Goal: Information Seeking & Learning: Learn about a topic

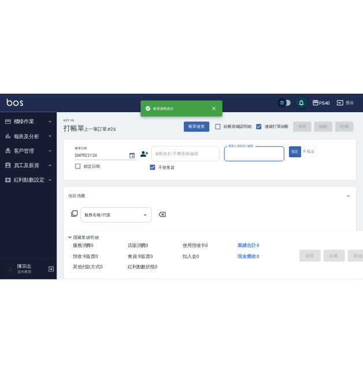
scroll to position [56, 0]
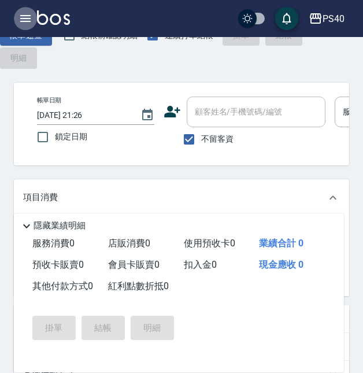
click at [25, 14] on icon "button" at bounding box center [26, 19] width 14 height 14
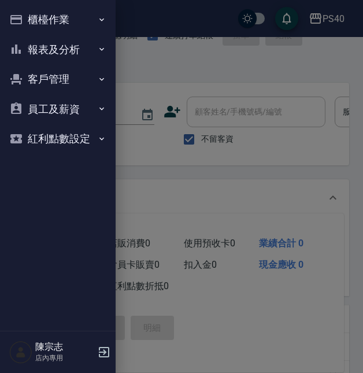
click at [39, 45] on button "報表及分析" at bounding box center [58, 50] width 106 height 30
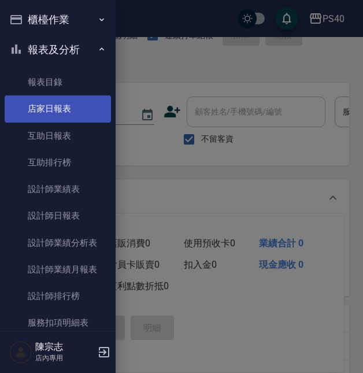
click at [57, 108] on link "店家日報表" at bounding box center [58, 108] width 106 height 27
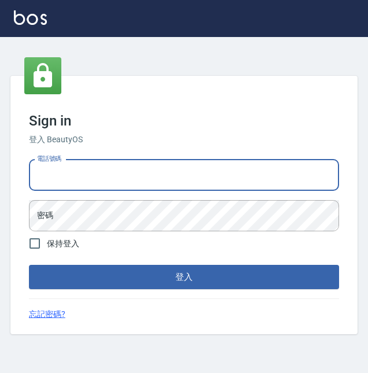
type input "0963001110"
click at [184, 277] on button "登入" at bounding box center [184, 277] width 310 height 24
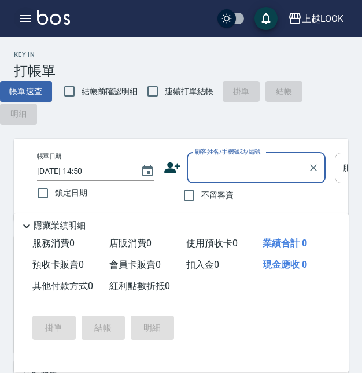
click at [23, 26] on button "button" at bounding box center [25, 18] width 23 height 23
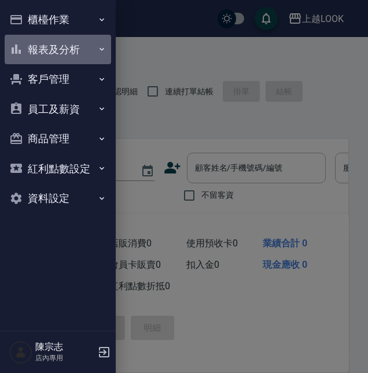
click at [53, 53] on button "報表及分析" at bounding box center [58, 50] width 106 height 30
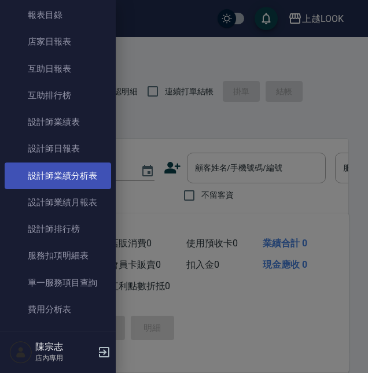
scroll to position [66, 0]
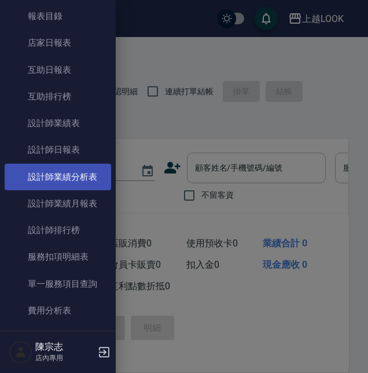
click at [75, 178] on link "設計師業績分析表" at bounding box center [58, 177] width 106 height 27
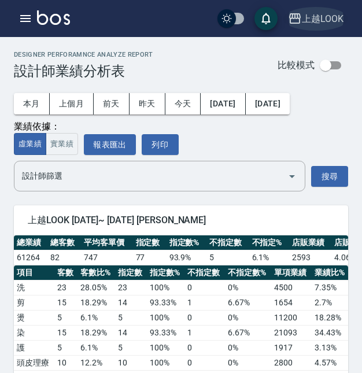
click at [295, 15] on icon "button" at bounding box center [295, 18] width 12 height 10
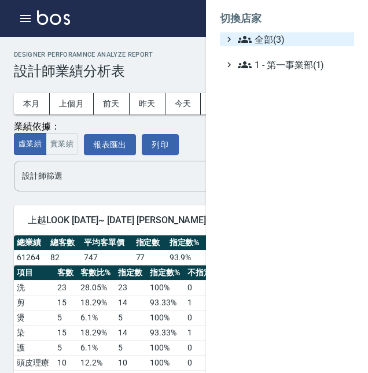
click at [279, 36] on span "全部(3)" at bounding box center [294, 39] width 112 height 14
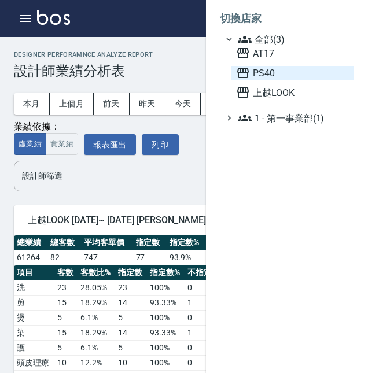
click at [271, 78] on span "PS40" at bounding box center [292, 73] width 113 height 14
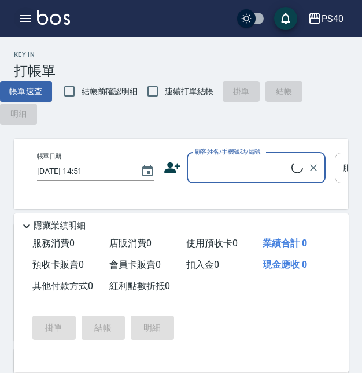
click at [24, 21] on icon "button" at bounding box center [25, 18] width 10 height 7
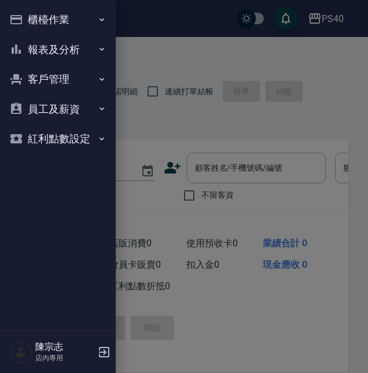
click at [68, 49] on button "報表及分析" at bounding box center [58, 50] width 106 height 30
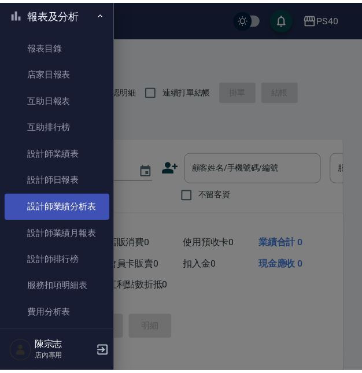
scroll to position [38, 0]
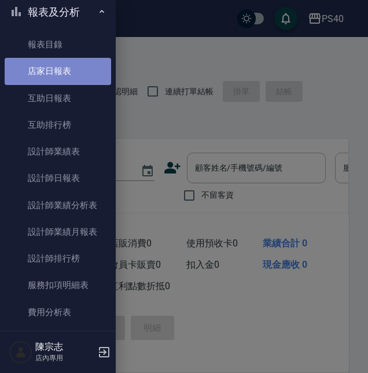
click at [69, 69] on link "店家日報表" at bounding box center [58, 71] width 106 height 27
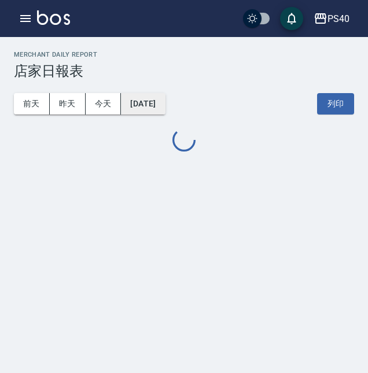
click at [141, 99] on button "[DATE]" at bounding box center [143, 103] width 44 height 21
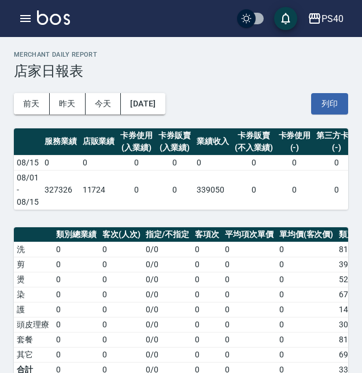
click at [228, 117] on div "前天 昨天 今天 2025/08/15 列印" at bounding box center [181, 103] width 334 height 49
click at [158, 99] on button "[DATE]" at bounding box center [143, 103] width 44 height 21
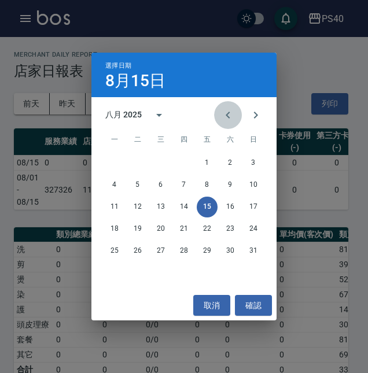
click at [217, 116] on button "Previous month" at bounding box center [228, 115] width 28 height 28
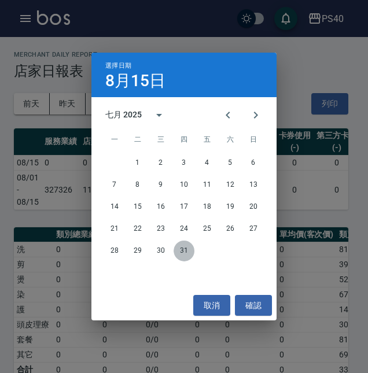
click at [189, 249] on button "31" at bounding box center [184, 251] width 21 height 21
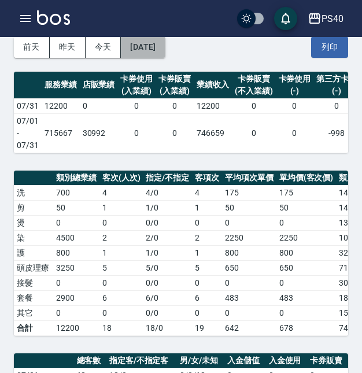
click at [148, 47] on button "2025/07/31" at bounding box center [143, 46] width 44 height 21
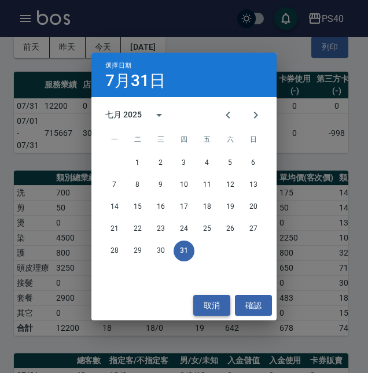
click at [202, 297] on button "取消" at bounding box center [211, 305] width 37 height 21
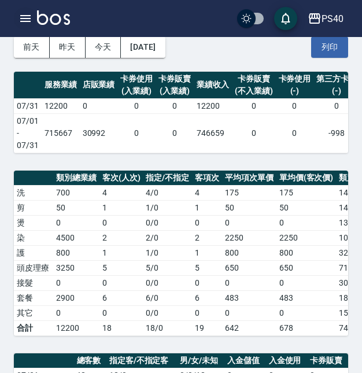
click at [28, 24] on icon "button" at bounding box center [26, 19] width 14 height 14
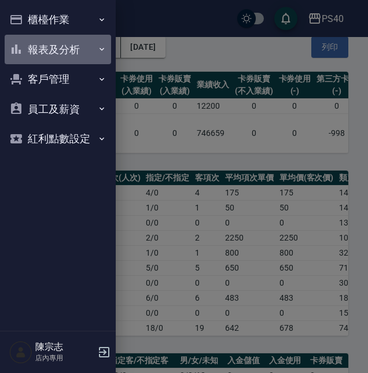
click at [65, 58] on button "報表及分析" at bounding box center [58, 50] width 106 height 30
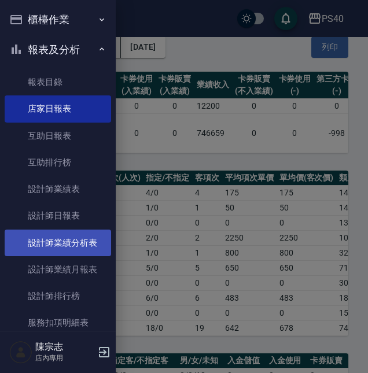
click at [75, 244] on link "設計師業績分析表" at bounding box center [58, 243] width 106 height 27
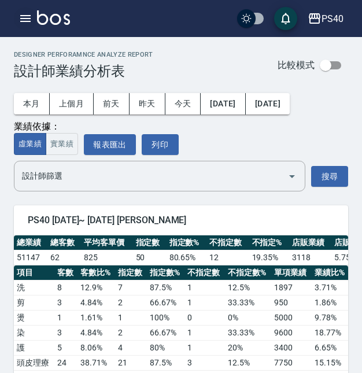
click at [22, 17] on icon "button" at bounding box center [26, 19] width 14 height 14
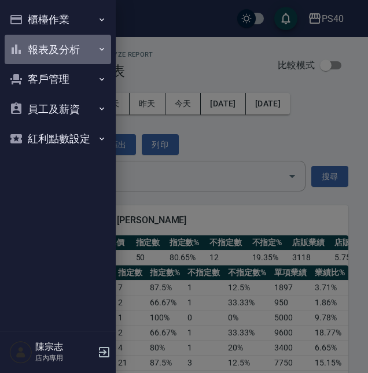
click at [64, 50] on button "報表及分析" at bounding box center [58, 50] width 106 height 30
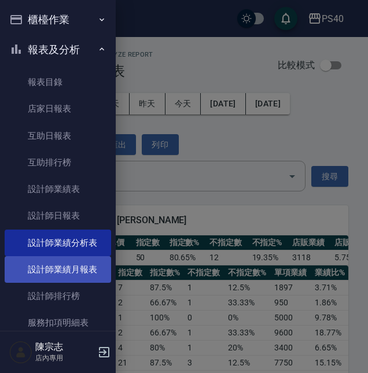
click at [57, 264] on link "設計師業績月報表" at bounding box center [58, 269] width 106 height 27
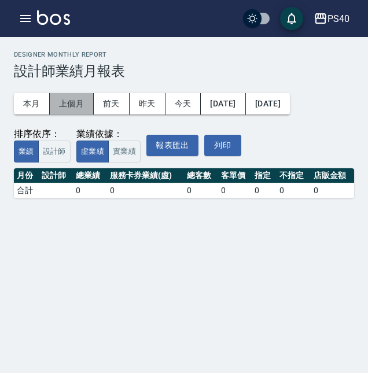
click at [75, 107] on button "上個月" at bounding box center [72, 103] width 44 height 21
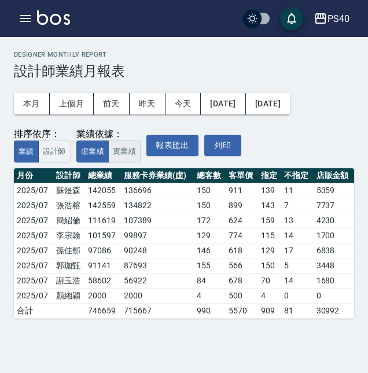
click at [126, 163] on button "實業績" at bounding box center [124, 152] width 32 height 23
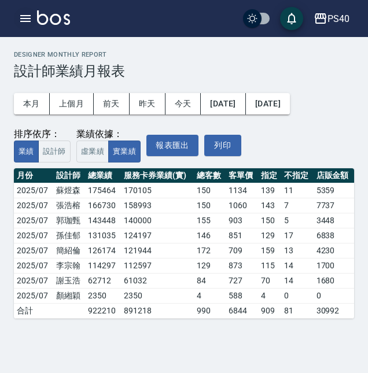
click at [24, 13] on icon "button" at bounding box center [26, 19] width 14 height 14
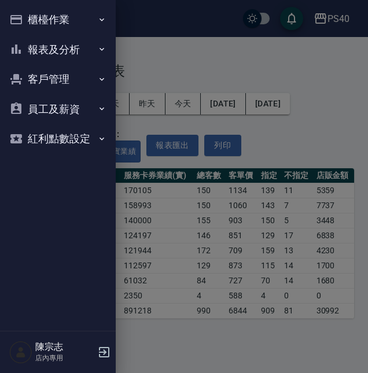
click at [76, 57] on button "報表及分析" at bounding box center [58, 50] width 106 height 30
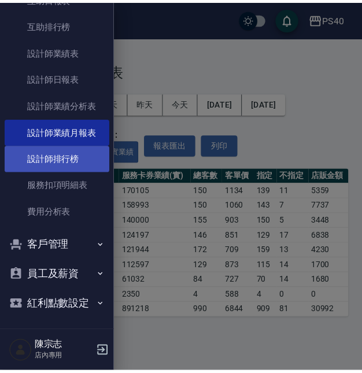
scroll to position [137, 0]
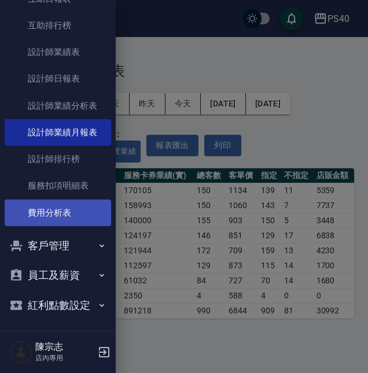
click at [61, 210] on link "費用分析表" at bounding box center [58, 213] width 106 height 27
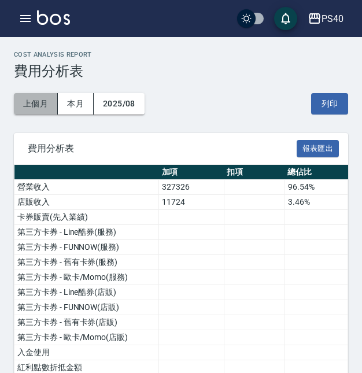
click at [37, 97] on button "上個月" at bounding box center [36, 103] width 44 height 21
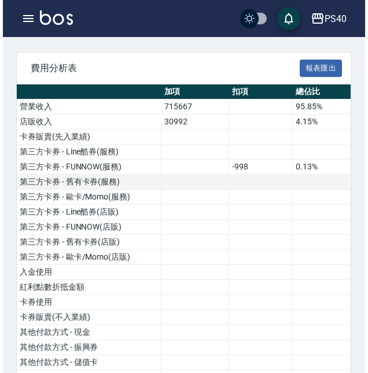
scroll to position [76, 0]
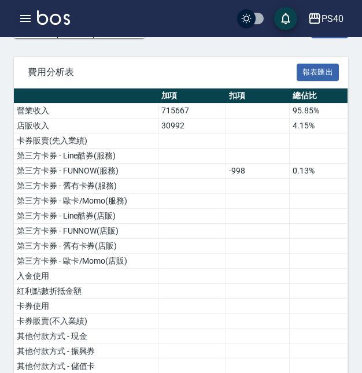
click at [20, 21] on icon "button" at bounding box center [26, 19] width 14 height 14
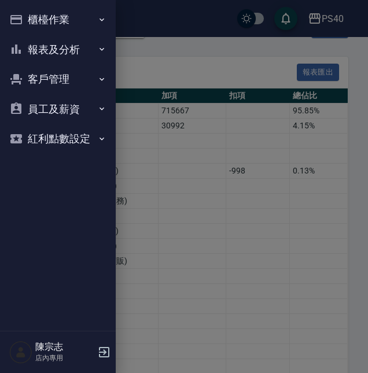
click at [57, 49] on button "報表及分析" at bounding box center [58, 50] width 106 height 30
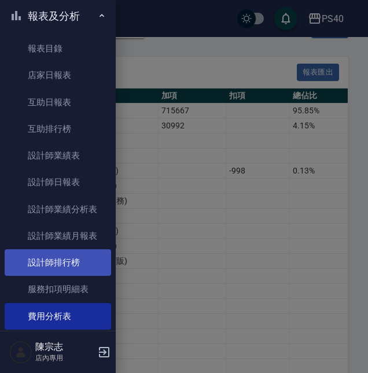
scroll to position [34, 0]
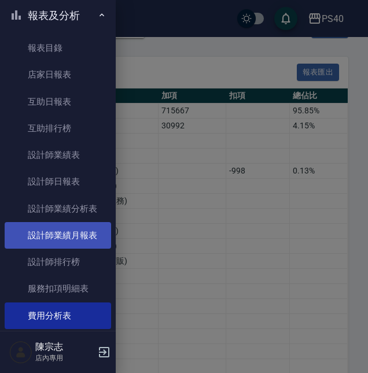
click at [77, 236] on link "設計師業績月報表" at bounding box center [58, 235] width 106 height 27
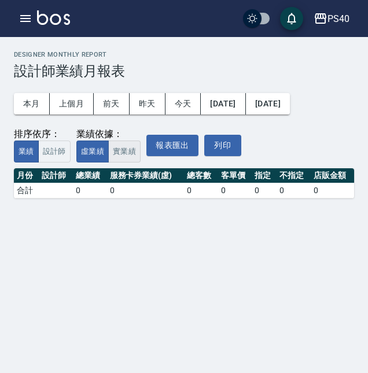
click at [135, 148] on button "實業績" at bounding box center [124, 152] width 32 height 23
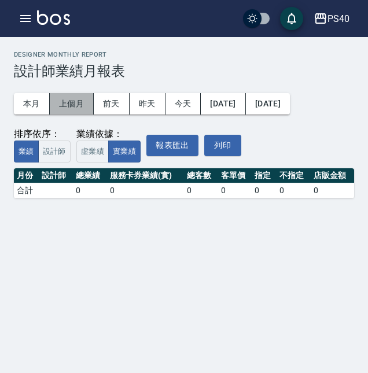
click at [77, 111] on button "上個月" at bounding box center [72, 103] width 44 height 21
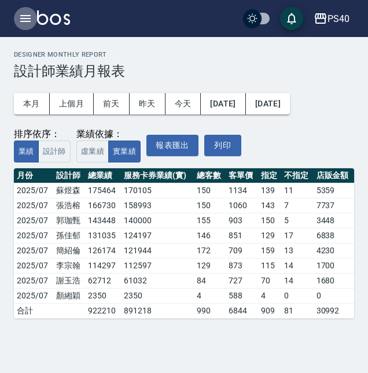
click at [23, 24] on icon "button" at bounding box center [26, 19] width 14 height 14
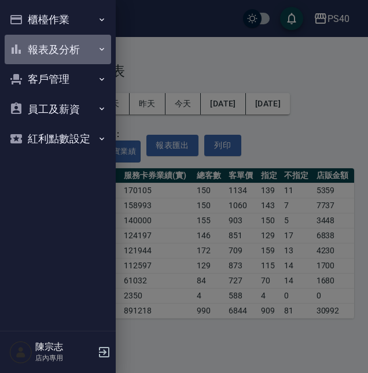
click at [58, 47] on button "報表及分析" at bounding box center [58, 50] width 106 height 30
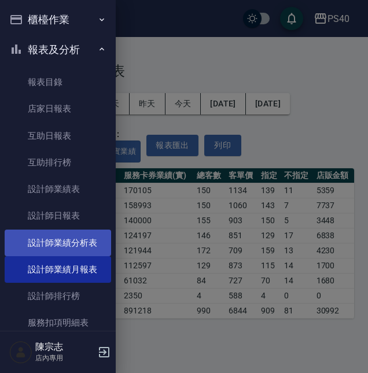
click at [75, 242] on link "設計師業績分析表" at bounding box center [58, 243] width 106 height 27
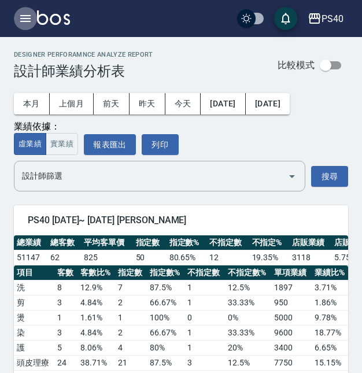
click at [26, 22] on icon "button" at bounding box center [25, 18] width 10 height 7
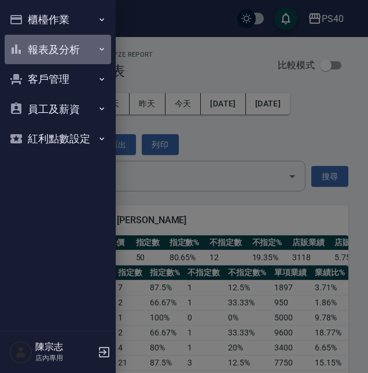
click at [60, 49] on button "報表及分析" at bounding box center [58, 50] width 106 height 30
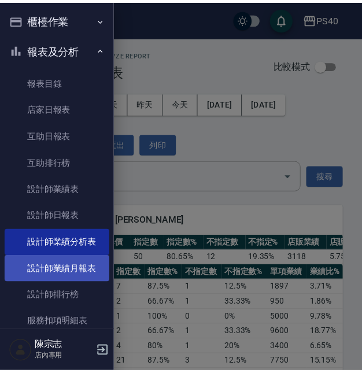
scroll to position [12, 0]
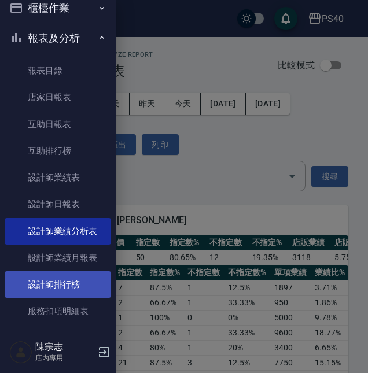
click at [64, 281] on link "設計師排行榜" at bounding box center [58, 284] width 106 height 27
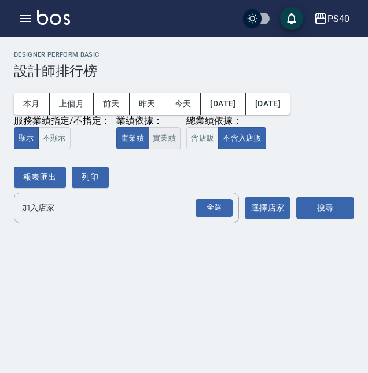
click at [171, 139] on button "實業績" at bounding box center [164, 138] width 32 height 23
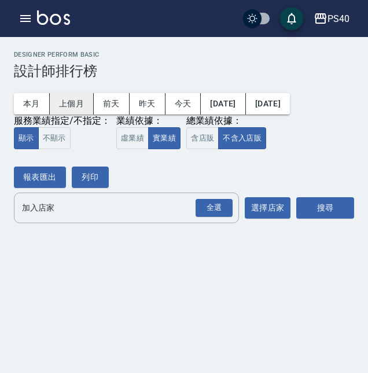
click at [86, 109] on button "上個月" at bounding box center [72, 103] width 44 height 21
click at [260, 208] on button "選擇店家" at bounding box center [268, 207] width 46 height 21
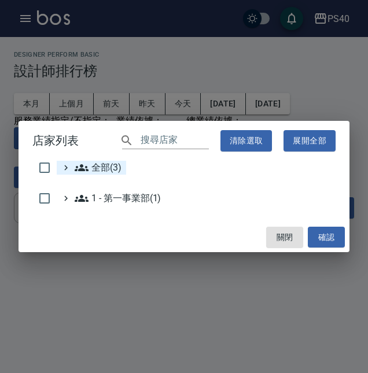
click at [116, 166] on span "全部(3)" at bounding box center [98, 168] width 47 height 14
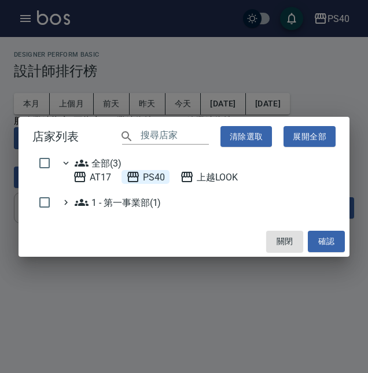
click at [146, 180] on span "PS40" at bounding box center [145, 177] width 39 height 14
click at [326, 245] on button "確認" at bounding box center [326, 241] width 37 height 21
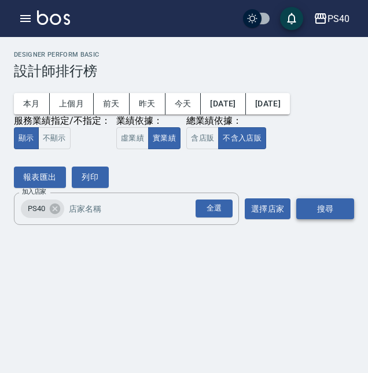
click at [314, 201] on button "搜尋" at bounding box center [325, 208] width 58 height 21
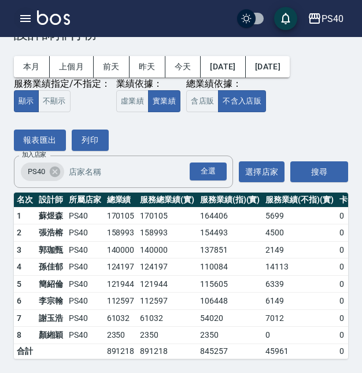
click at [23, 25] on icon "button" at bounding box center [26, 19] width 14 height 14
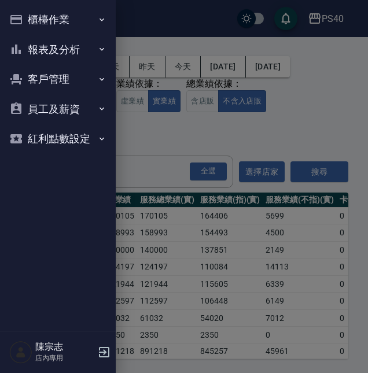
click at [49, 47] on button "報表及分析" at bounding box center [58, 50] width 106 height 30
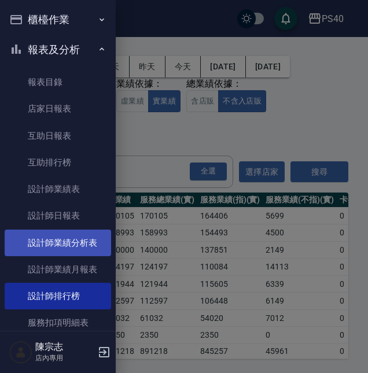
click at [74, 244] on link "設計師業績分析表" at bounding box center [58, 243] width 106 height 27
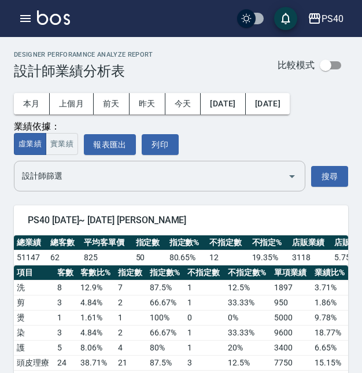
click at [205, 186] on input "設計師篩選" at bounding box center [151, 176] width 264 height 20
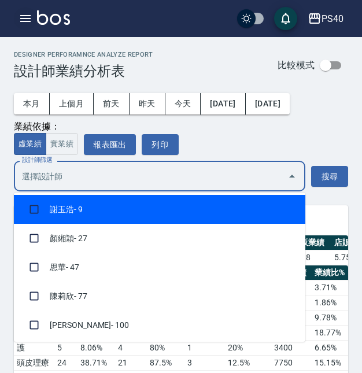
click at [23, 17] on icon "button" at bounding box center [26, 19] width 14 height 14
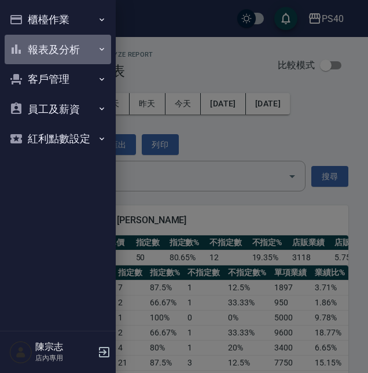
click at [62, 53] on button "報表及分析" at bounding box center [58, 50] width 106 height 30
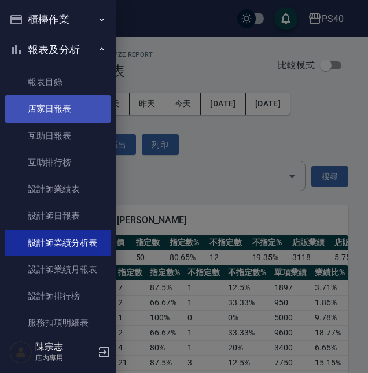
click at [56, 109] on link "店家日報表" at bounding box center [58, 108] width 106 height 27
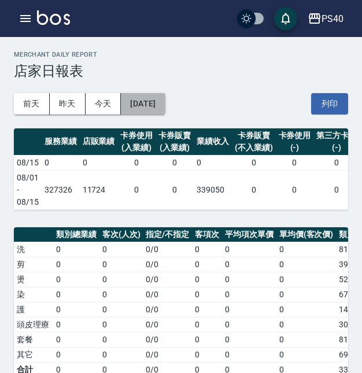
click at [165, 102] on button "[DATE]" at bounding box center [143, 103] width 44 height 21
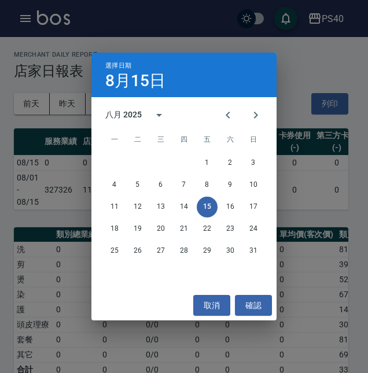
click at [80, 80] on div "選擇日期 8月15日 八月 2025 一 二 三 四 五 六 日 1 2 3 4 5 6 7 8 9 10 11 12 13 14 15 16 17 18 1…" at bounding box center [184, 186] width 368 height 373
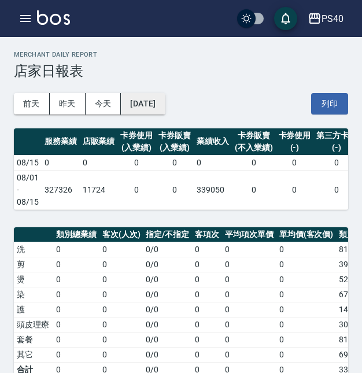
click at [149, 108] on button "[DATE]" at bounding box center [143, 103] width 44 height 21
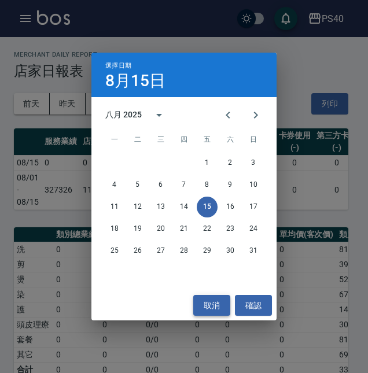
click at [219, 310] on button "取消" at bounding box center [211, 305] width 37 height 21
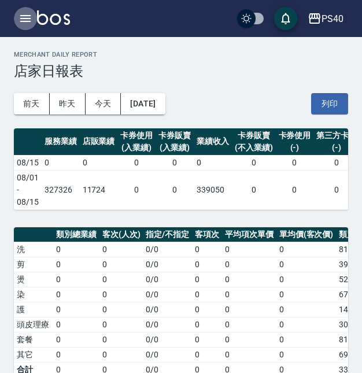
click at [25, 20] on icon "button" at bounding box center [26, 19] width 14 height 14
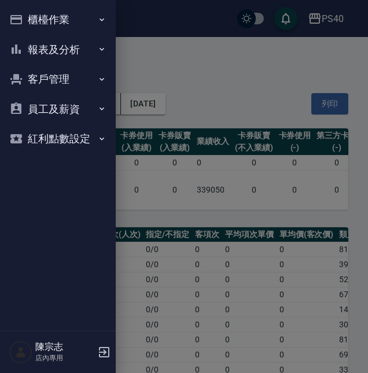
click at [60, 49] on button "報表及分析" at bounding box center [58, 50] width 106 height 30
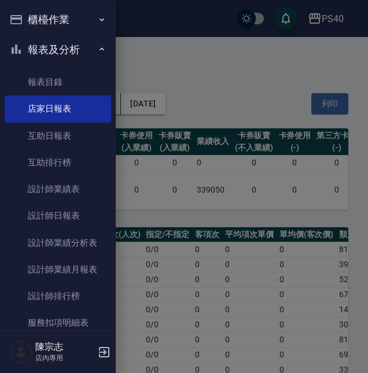
click at [164, 69] on div at bounding box center [184, 186] width 368 height 373
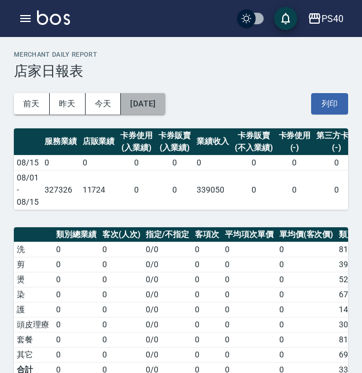
click at [162, 100] on button "[DATE]" at bounding box center [143, 103] width 44 height 21
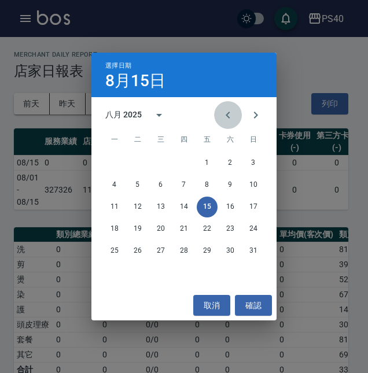
click at [226, 116] on icon "Previous month" at bounding box center [228, 115] width 4 height 7
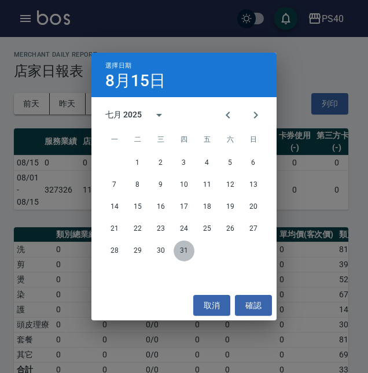
click at [187, 254] on button "31" at bounding box center [184, 251] width 21 height 21
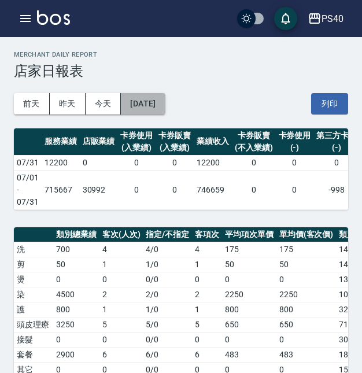
click at [144, 104] on button "2025/07/31" at bounding box center [143, 103] width 44 height 21
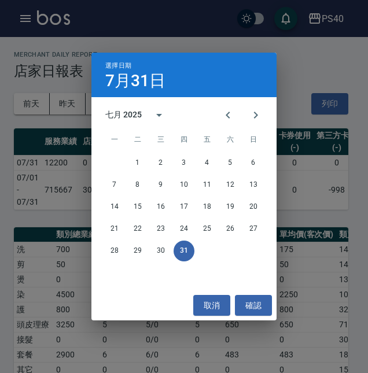
click at [141, 118] on div "七月 2025" at bounding box center [123, 115] width 36 height 12
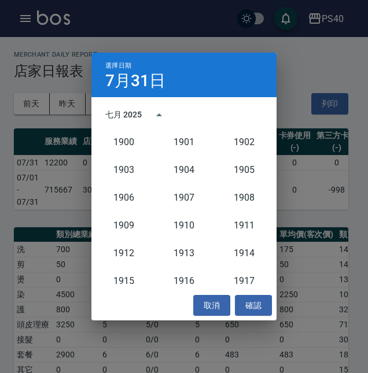
scroll to position [1072, 0]
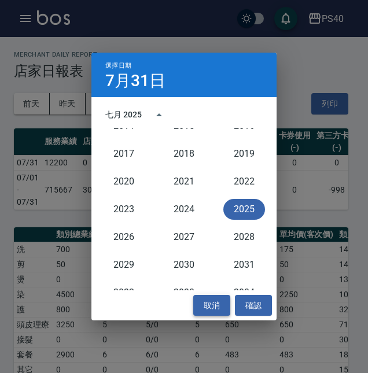
click at [226, 311] on button "取消" at bounding box center [211, 305] width 37 height 21
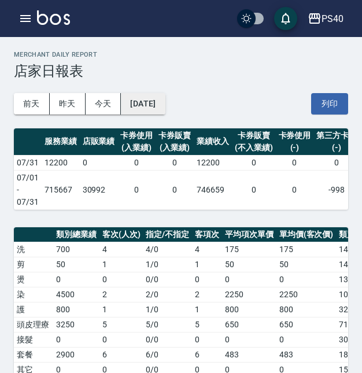
click at [152, 105] on button "2025/07/31" at bounding box center [143, 103] width 44 height 21
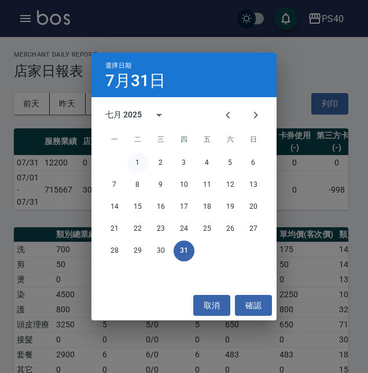
click at [136, 159] on button "1" at bounding box center [137, 163] width 21 height 21
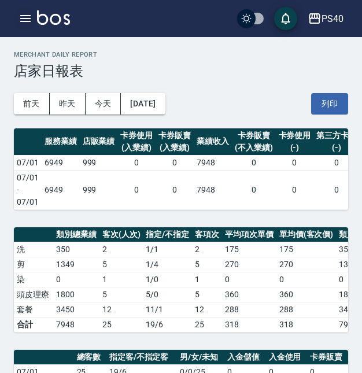
click at [31, 21] on icon "button" at bounding box center [26, 19] width 14 height 14
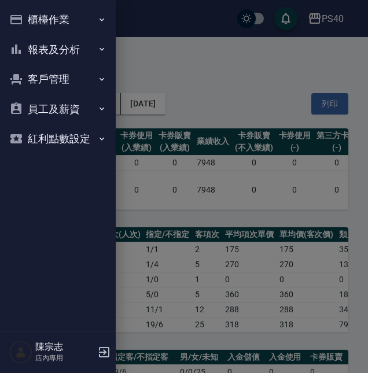
click at [62, 45] on button "報表及分析" at bounding box center [58, 50] width 106 height 30
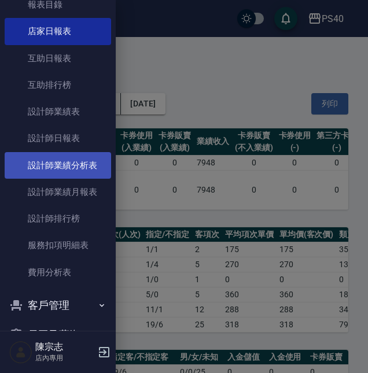
scroll to position [87, 0]
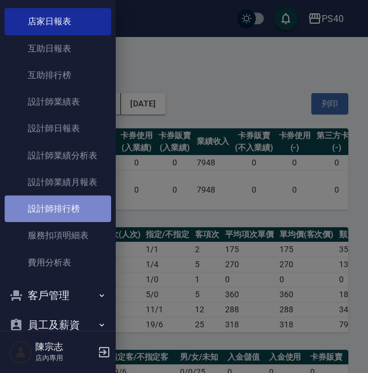
click at [61, 203] on link "設計師排行榜" at bounding box center [58, 209] width 106 height 27
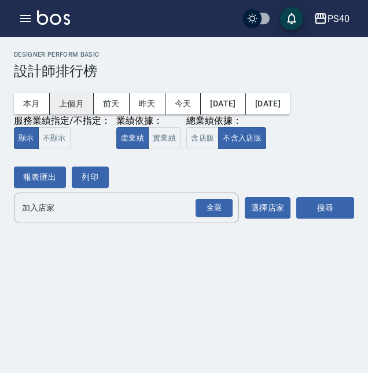
click at [73, 109] on button "上個月" at bounding box center [72, 103] width 44 height 21
click at [83, 107] on button "上個月" at bounding box center [72, 103] width 44 height 21
click at [28, 20] on icon "button" at bounding box center [26, 19] width 14 height 14
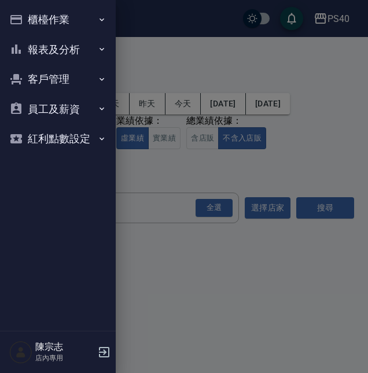
click at [64, 50] on button "報表及分析" at bounding box center [58, 50] width 106 height 30
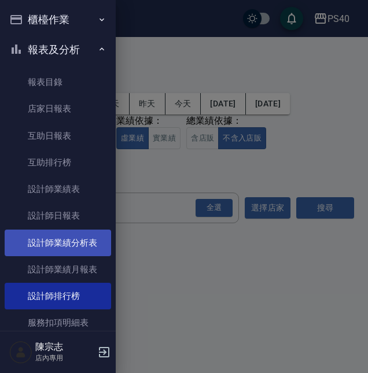
click at [69, 243] on link "設計師業績分析表" at bounding box center [58, 243] width 106 height 27
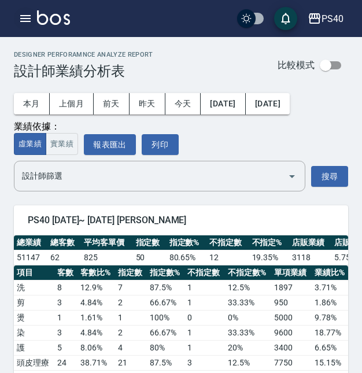
click at [24, 20] on icon "button" at bounding box center [26, 19] width 14 height 14
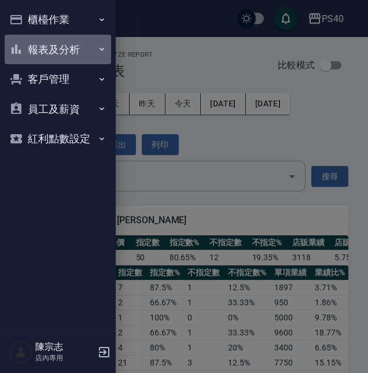
click at [65, 45] on button "報表及分析" at bounding box center [58, 50] width 106 height 30
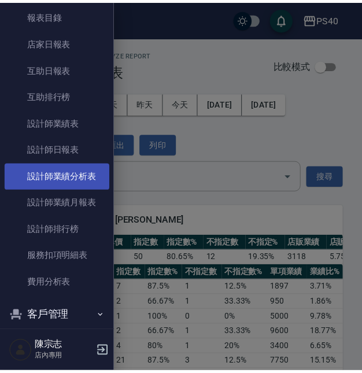
scroll to position [71, 0]
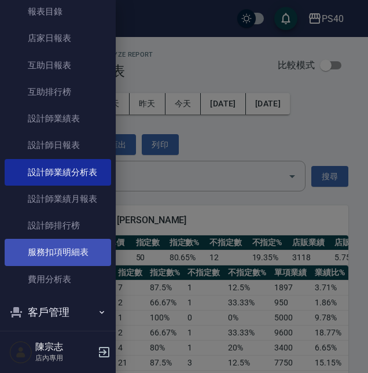
click at [58, 253] on link "服務扣項明細表" at bounding box center [58, 252] width 106 height 27
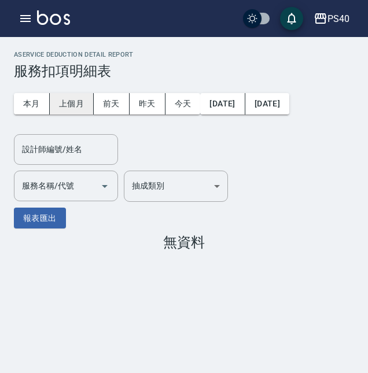
click at [64, 109] on button "上個月" at bounding box center [72, 103] width 44 height 21
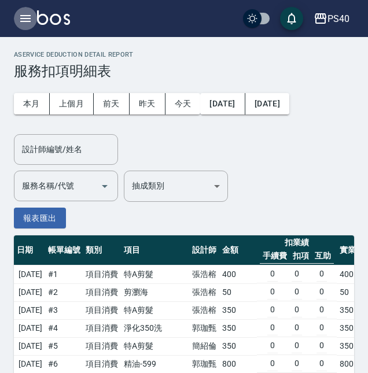
click at [25, 17] on icon "button" at bounding box center [26, 19] width 14 height 14
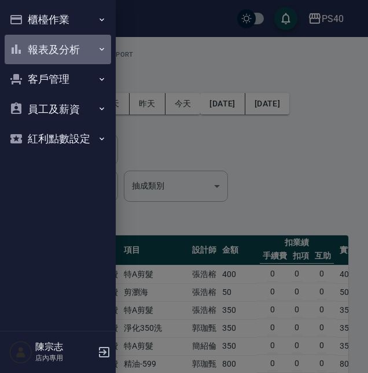
click at [73, 54] on button "報表及分析" at bounding box center [58, 50] width 106 height 30
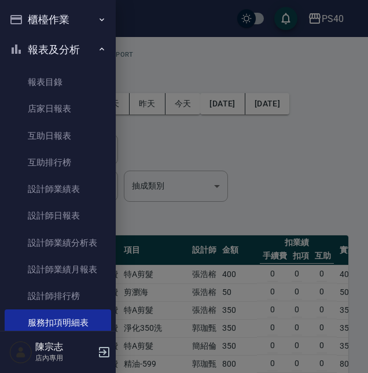
click at [68, 27] on button "櫃檯作業" at bounding box center [58, 20] width 106 height 30
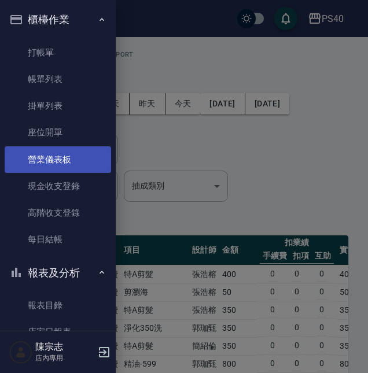
click at [62, 156] on link "營業儀表板" at bounding box center [58, 159] width 106 height 27
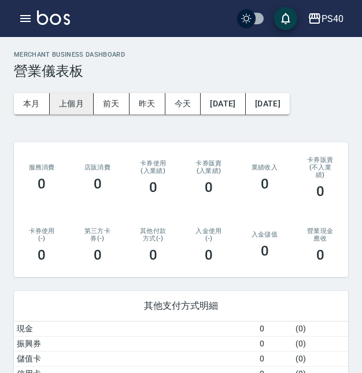
click at [82, 106] on button "上個月" at bounding box center [72, 103] width 44 height 21
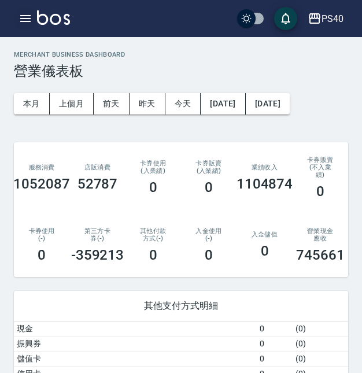
click at [24, 16] on icon "button" at bounding box center [25, 18] width 10 height 7
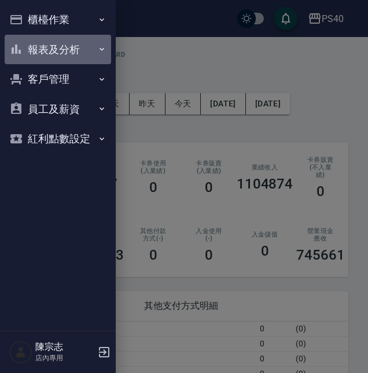
click at [49, 49] on button "報表及分析" at bounding box center [58, 50] width 106 height 30
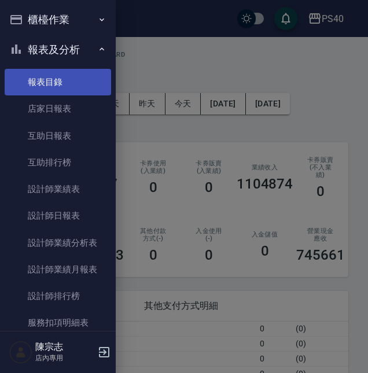
click at [52, 77] on link "報表目錄" at bounding box center [58, 82] width 106 height 27
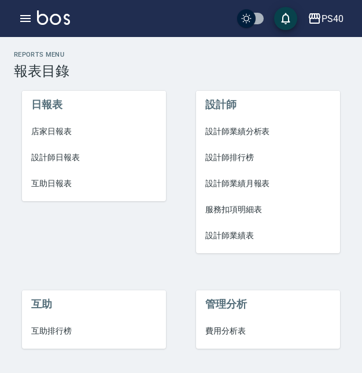
click at [69, 161] on span "設計師日報表" at bounding box center [94, 158] width 126 height 12
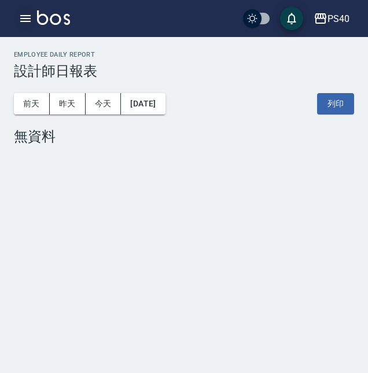
click at [28, 20] on icon "button" at bounding box center [26, 19] width 14 height 14
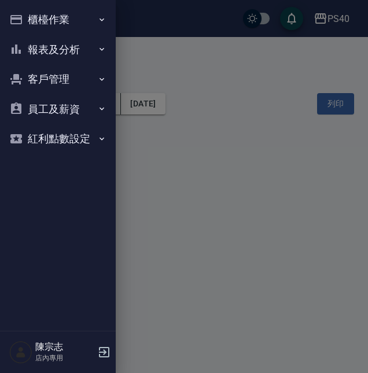
click at [61, 46] on button "報表及分析" at bounding box center [58, 50] width 106 height 30
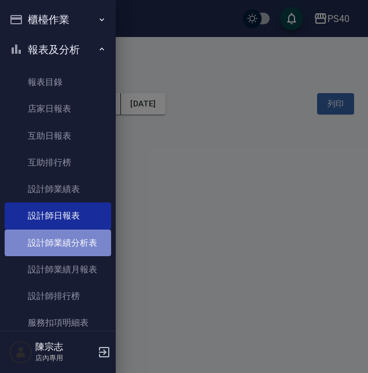
click at [74, 234] on link "設計師業績分析表" at bounding box center [58, 243] width 106 height 27
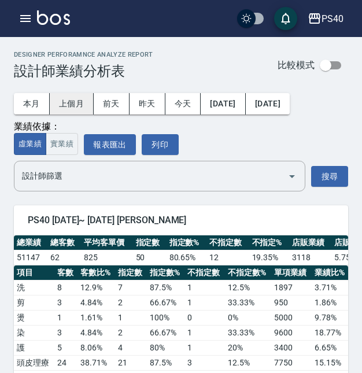
click at [78, 102] on button "上個月" at bounding box center [72, 103] width 44 height 21
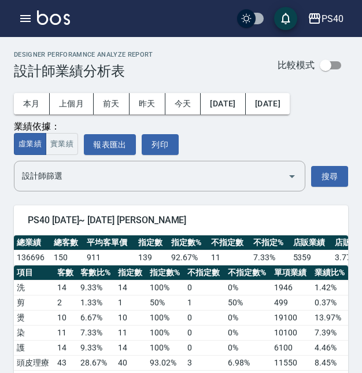
scroll to position [27, 0]
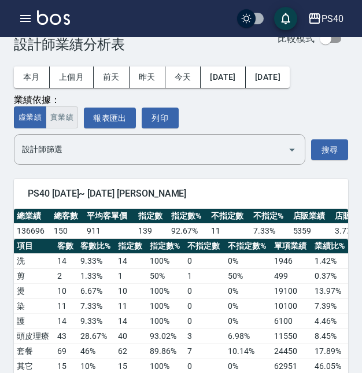
click at [60, 121] on button "實業績" at bounding box center [62, 117] width 32 height 23
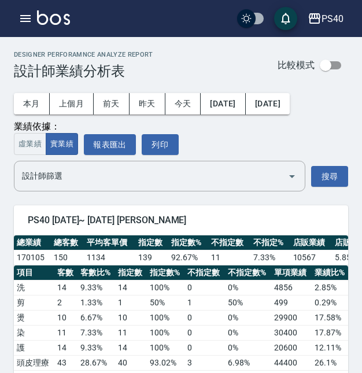
scroll to position [0, 0]
click at [26, 10] on button "button" at bounding box center [25, 18] width 23 height 23
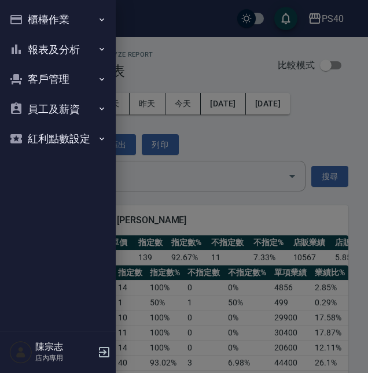
click at [62, 54] on button "報表及分析" at bounding box center [58, 50] width 106 height 30
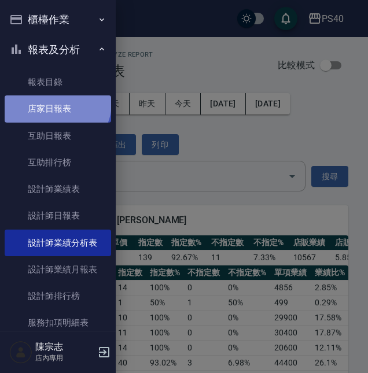
click at [56, 102] on link "店家日報表" at bounding box center [58, 108] width 106 height 27
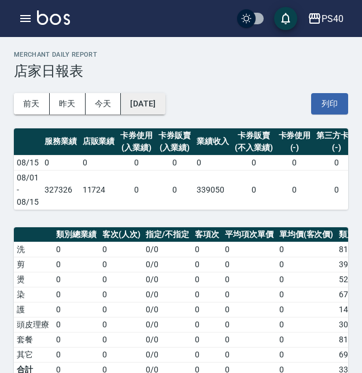
click at [146, 108] on button "[DATE]" at bounding box center [143, 103] width 44 height 21
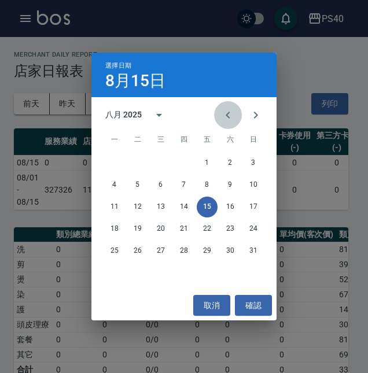
click at [222, 109] on icon "Previous month" at bounding box center [228, 115] width 14 height 14
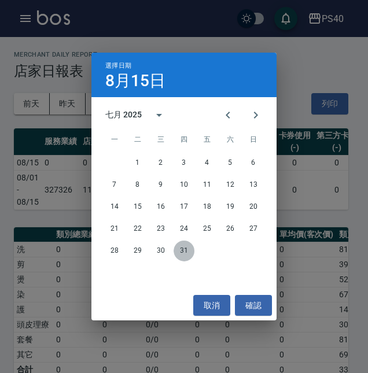
click at [188, 257] on button "31" at bounding box center [184, 251] width 21 height 21
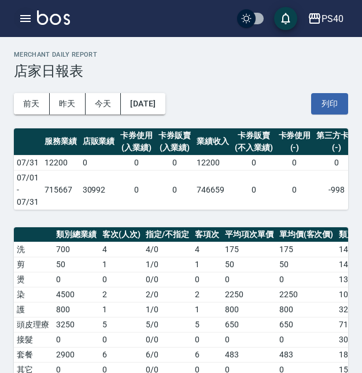
click at [23, 23] on icon "button" at bounding box center [26, 19] width 14 height 14
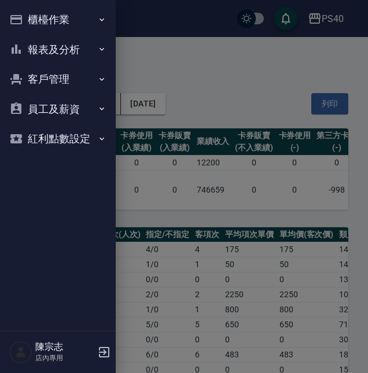
click at [56, 47] on button "報表及分析" at bounding box center [58, 50] width 106 height 30
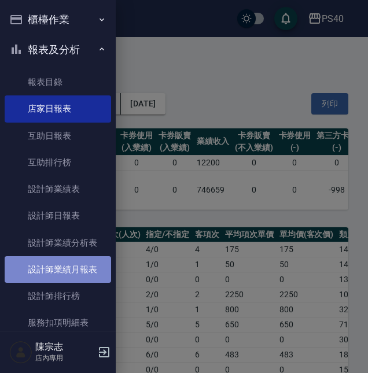
click at [74, 265] on link "設計師業績月報表" at bounding box center [58, 269] width 106 height 27
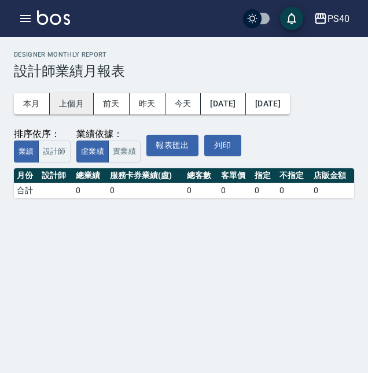
click at [78, 108] on button "上個月" at bounding box center [72, 103] width 44 height 21
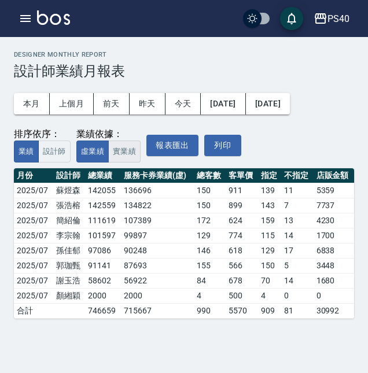
click at [133, 157] on button "實業績" at bounding box center [124, 152] width 32 height 23
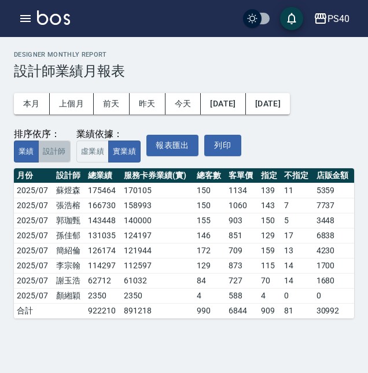
click at [57, 156] on button "設計師" at bounding box center [54, 152] width 32 height 23
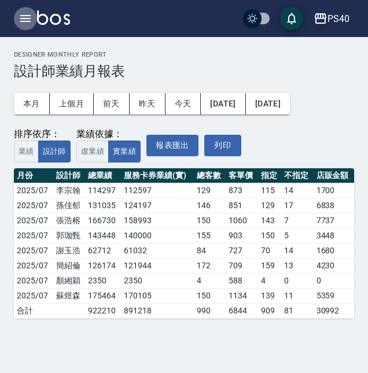
click at [20, 12] on icon "button" at bounding box center [26, 19] width 14 height 14
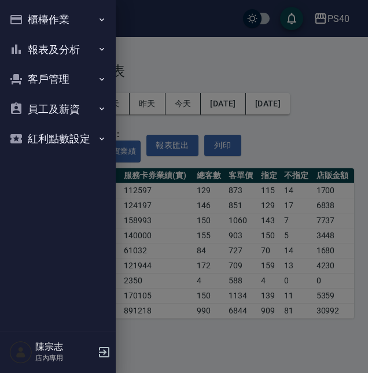
click at [57, 58] on button "報表及分析" at bounding box center [58, 50] width 106 height 30
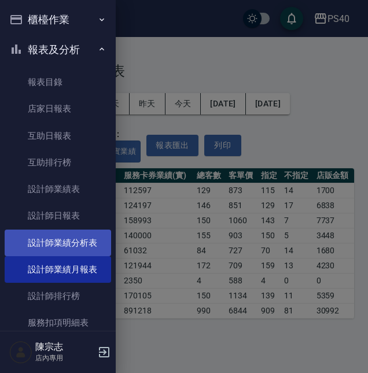
click at [83, 246] on link "設計師業績分析表" at bounding box center [58, 243] width 106 height 27
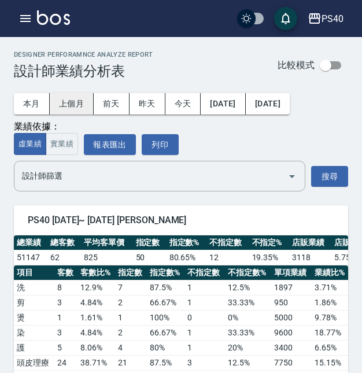
click at [73, 100] on button "上個月" at bounding box center [72, 103] width 44 height 21
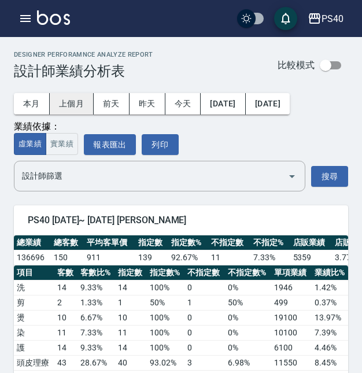
click at [75, 108] on button "上個月" at bounding box center [72, 103] width 44 height 21
click at [31, 20] on icon "button" at bounding box center [26, 19] width 14 height 14
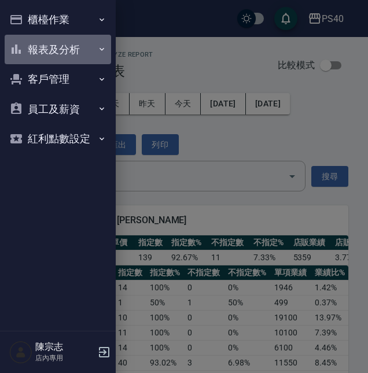
click at [58, 53] on button "報表及分析" at bounding box center [58, 50] width 106 height 30
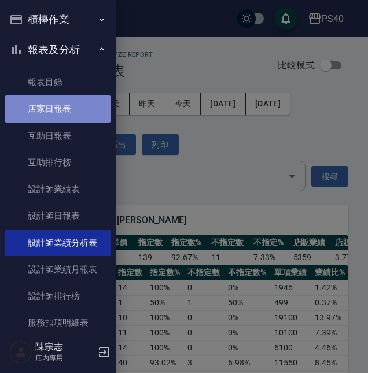
click at [60, 120] on link "店家日報表" at bounding box center [58, 108] width 106 height 27
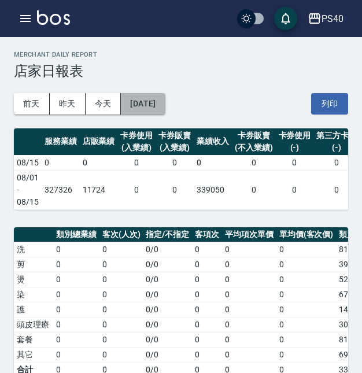
click at [143, 104] on button "[DATE]" at bounding box center [143, 103] width 44 height 21
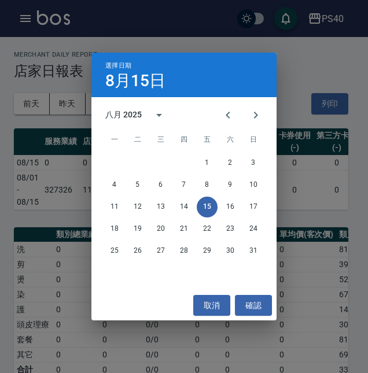
click at [126, 112] on div "八月 2025" at bounding box center [123, 115] width 36 height 12
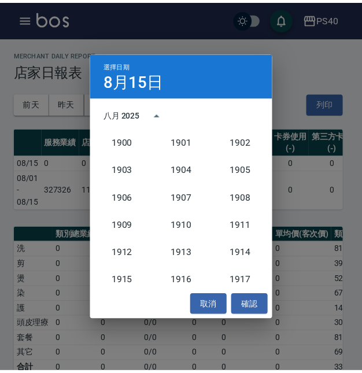
scroll to position [1072, 0]
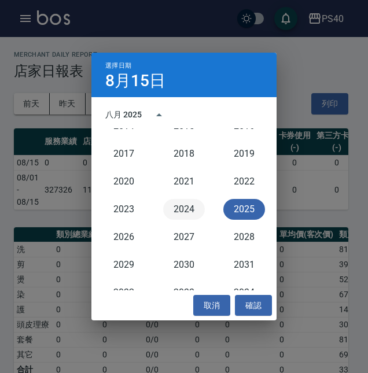
click at [182, 202] on button "2024" at bounding box center [184, 209] width 42 height 21
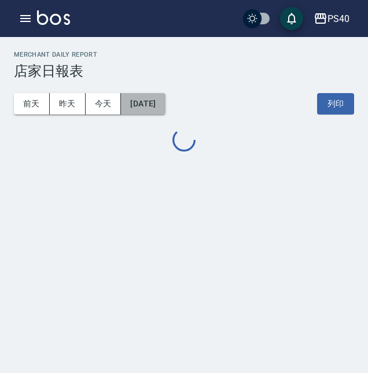
click at [148, 111] on button "2024/08/15" at bounding box center [143, 103] width 44 height 21
click at [162, 111] on button "2024/08/15" at bounding box center [143, 103] width 44 height 21
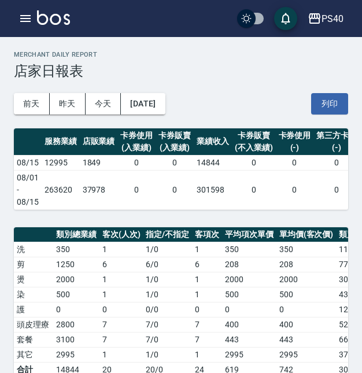
click at [228, 110] on div "前天 昨天 今天 2024/08/15 列印" at bounding box center [181, 103] width 334 height 49
click at [165, 106] on button "2024/08/15" at bounding box center [143, 103] width 44 height 21
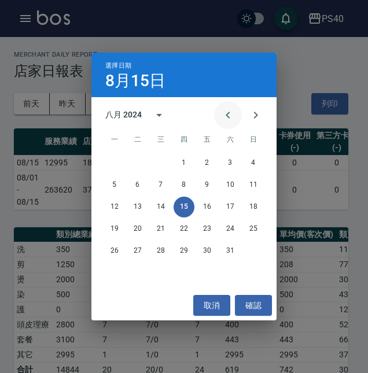
click at [228, 112] on icon "Previous month" at bounding box center [228, 115] width 14 height 14
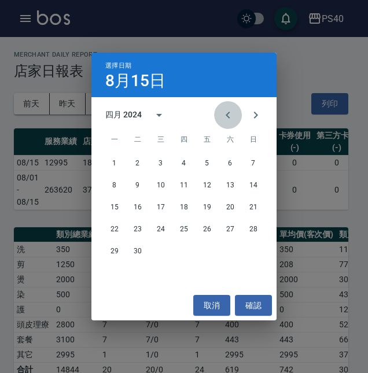
click at [228, 112] on icon "Previous month" at bounding box center [228, 115] width 14 height 14
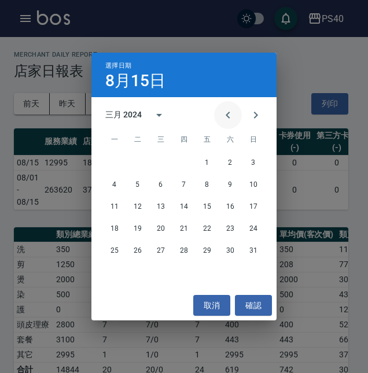
click at [228, 115] on icon "Previous month" at bounding box center [228, 115] width 14 height 14
click at [188, 260] on button "29" at bounding box center [184, 251] width 21 height 21
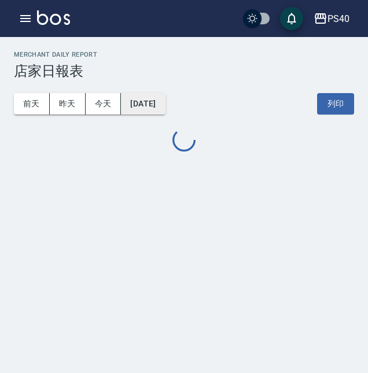
click at [165, 104] on button "2024/02/29" at bounding box center [143, 103] width 44 height 21
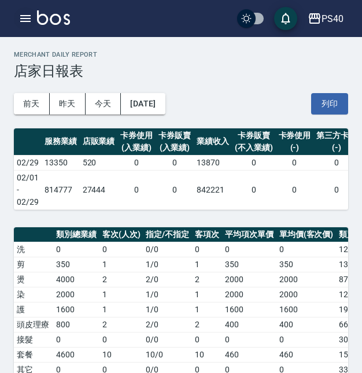
click at [25, 20] on icon "button" at bounding box center [26, 19] width 14 height 14
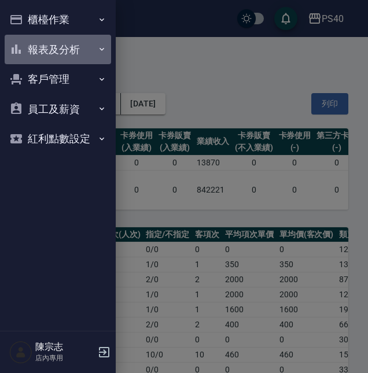
click at [56, 46] on button "報表及分析" at bounding box center [58, 50] width 106 height 30
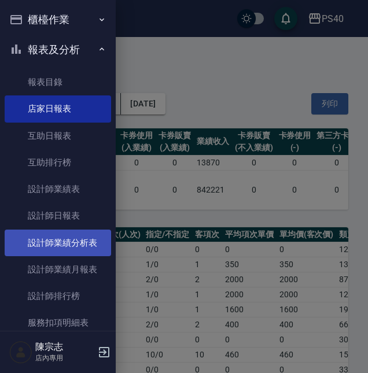
click at [78, 244] on link "設計師業績分析表" at bounding box center [58, 243] width 106 height 27
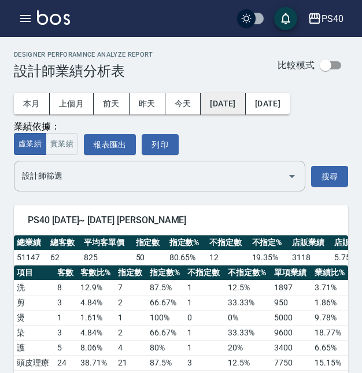
click at [244, 104] on button "[DATE]" at bounding box center [223, 103] width 45 height 21
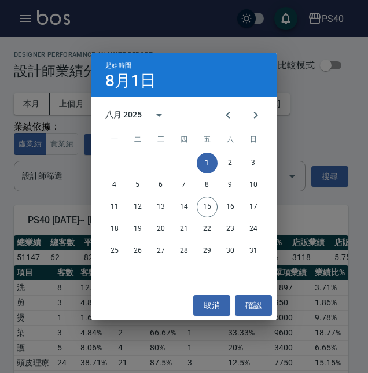
click at [134, 114] on div "八月 2025" at bounding box center [123, 115] width 36 height 12
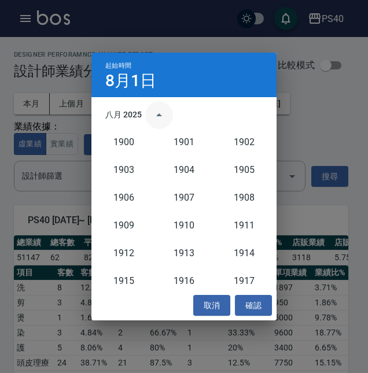
scroll to position [1072, 0]
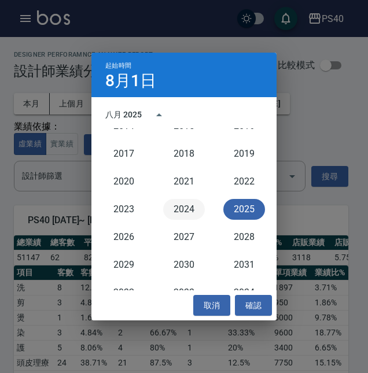
click at [183, 208] on button "2024" at bounding box center [184, 209] width 42 height 21
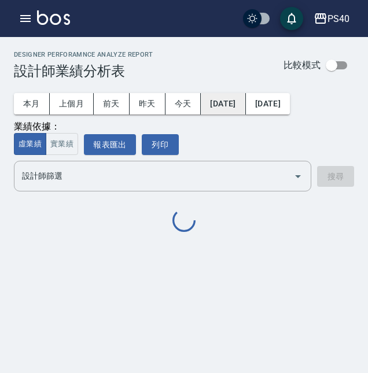
click at [234, 105] on button "2024/08/01" at bounding box center [223, 103] width 45 height 21
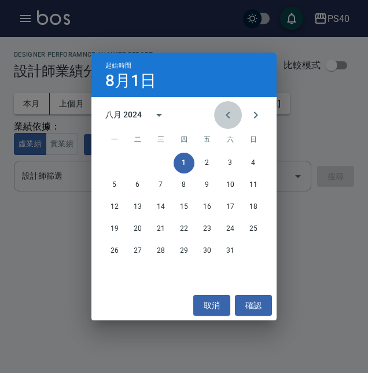
click at [230, 119] on icon "Previous month" at bounding box center [228, 115] width 14 height 14
click at [218, 120] on button "Previous month" at bounding box center [228, 115] width 28 height 28
click at [218, 117] on button "Previous month" at bounding box center [228, 115] width 28 height 28
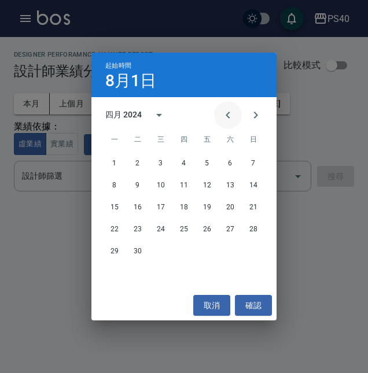
click at [218, 117] on button "Previous month" at bounding box center [228, 115] width 28 height 28
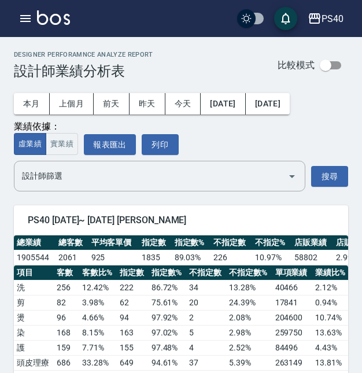
click at [185, 159] on div "本月 上個月 前天 昨天 今天 2024/08/01 2025/08/15 業績依據： 虛業績 實業績 報表匯出 列印 設計師篩選 設計師篩選 搜尋" at bounding box center [181, 135] width 334 height 112
click at [242, 109] on button "2024/08/01" at bounding box center [223, 103] width 45 height 21
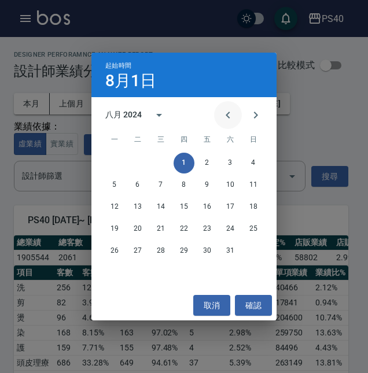
click at [230, 112] on icon "Previous month" at bounding box center [228, 115] width 14 height 14
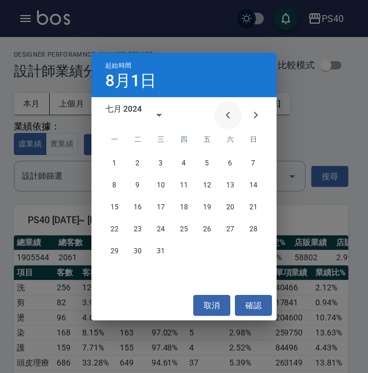
click at [230, 112] on icon "Previous month" at bounding box center [228, 115] width 14 height 14
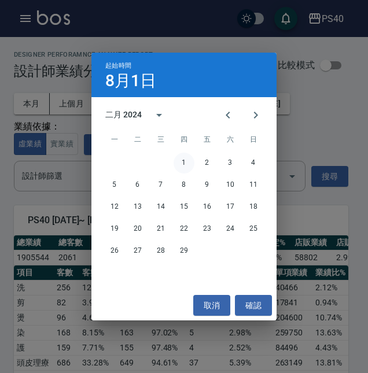
click at [187, 159] on button "1" at bounding box center [184, 163] width 21 height 21
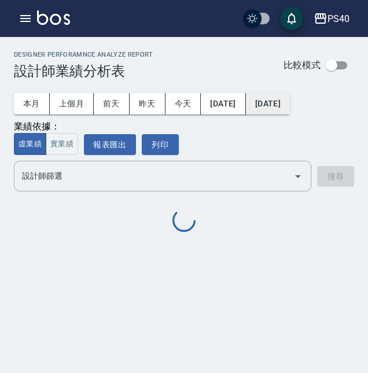
click at [290, 109] on button "[DATE]" at bounding box center [268, 103] width 44 height 21
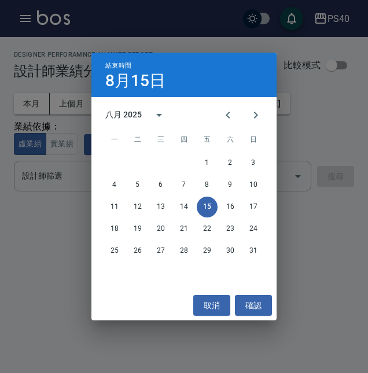
click at [133, 120] on div "八月 2025" at bounding box center [123, 115] width 36 height 12
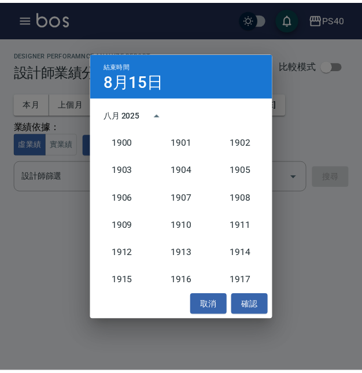
scroll to position [1072, 0]
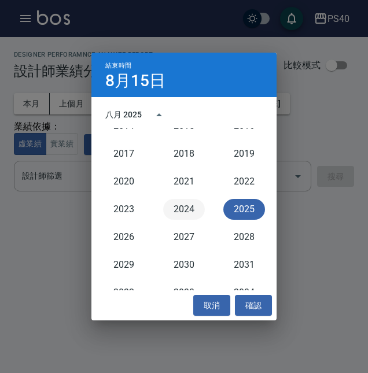
click at [182, 208] on button "2024" at bounding box center [184, 209] width 42 height 21
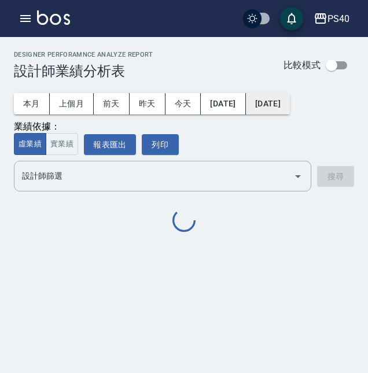
click at [290, 101] on button "2024/08/15" at bounding box center [268, 103] width 44 height 21
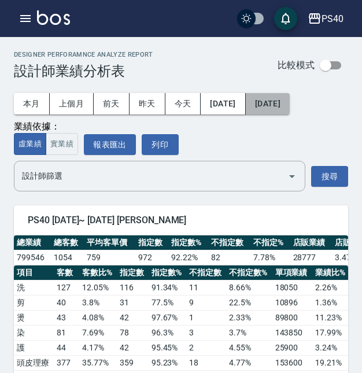
click at [290, 94] on button "2024/08/15" at bounding box center [268, 103] width 44 height 21
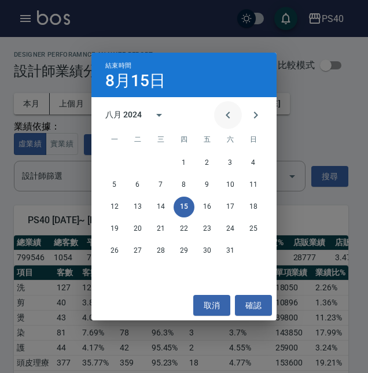
click at [225, 116] on icon "Previous month" at bounding box center [228, 115] width 14 height 14
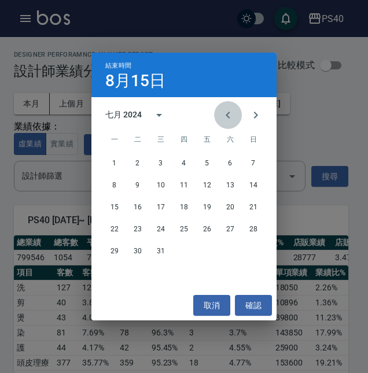
click at [225, 116] on icon "Previous month" at bounding box center [228, 115] width 14 height 14
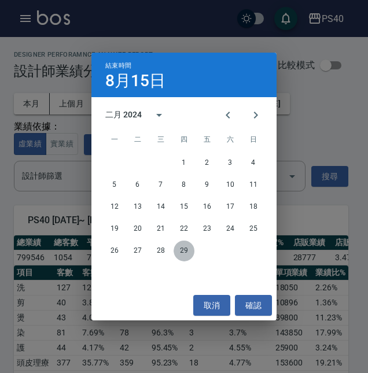
click at [183, 253] on button "29" at bounding box center [184, 251] width 21 height 21
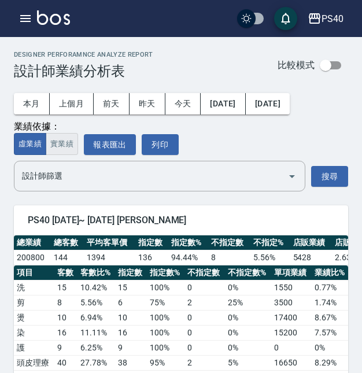
click at [68, 154] on button "實業績" at bounding box center [62, 144] width 32 height 23
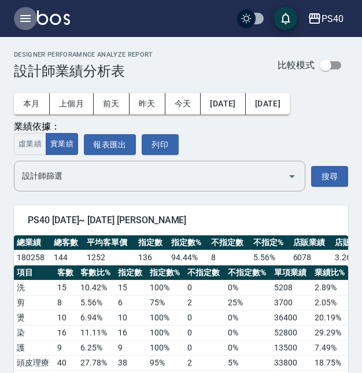
click at [18, 16] on button "button" at bounding box center [25, 18] width 23 height 23
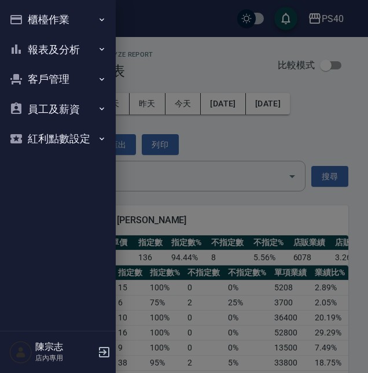
click at [60, 54] on button "報表及分析" at bounding box center [58, 50] width 106 height 30
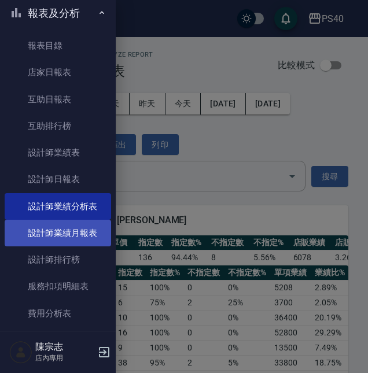
scroll to position [38, 0]
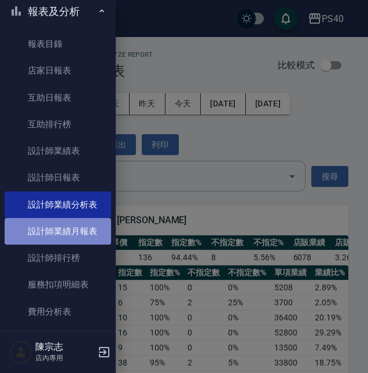
click at [69, 232] on link "設計師業績月報表" at bounding box center [58, 231] width 106 height 27
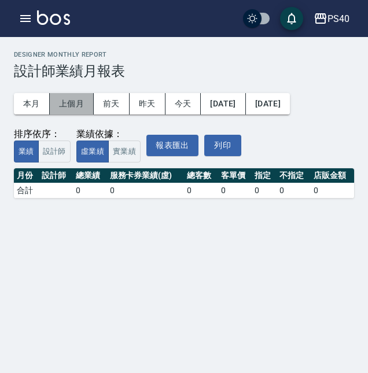
click at [62, 102] on button "上個月" at bounding box center [72, 103] width 44 height 21
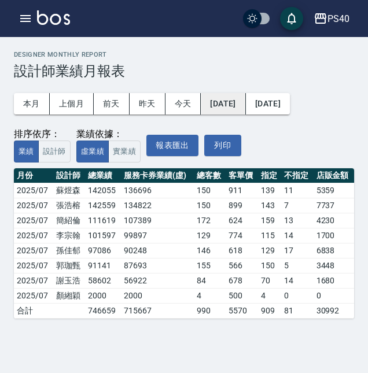
click at [219, 108] on button "2025/07/01" at bounding box center [223, 103] width 45 height 21
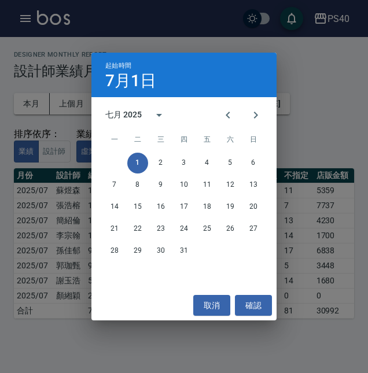
click at [129, 102] on div "七月 2025" at bounding box center [139, 115] width 68 height 28
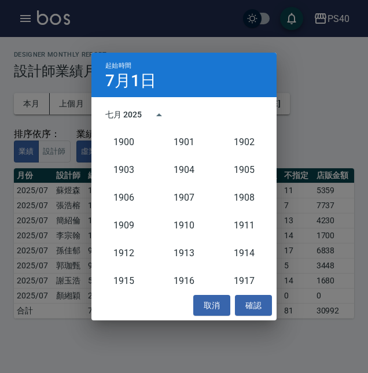
scroll to position [1072, 0]
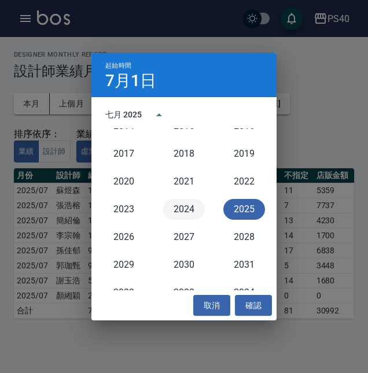
click at [178, 201] on button "2024" at bounding box center [184, 209] width 42 height 21
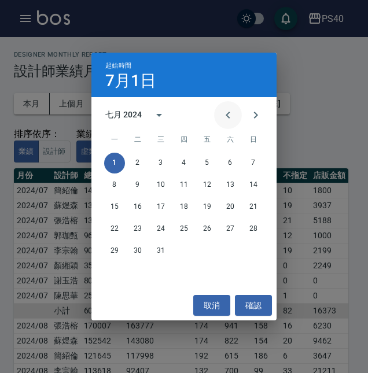
click at [229, 111] on icon "Previous month" at bounding box center [228, 115] width 14 height 14
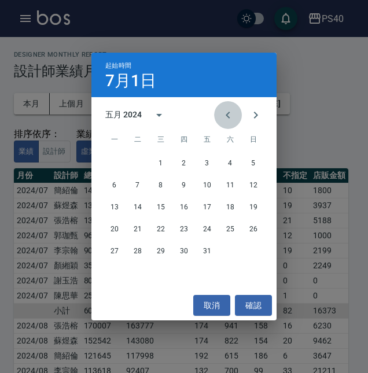
click at [229, 111] on icon "Previous month" at bounding box center [228, 115] width 14 height 14
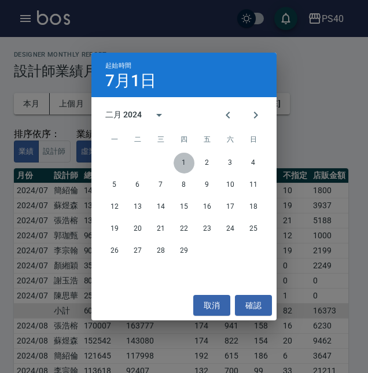
click at [187, 163] on button "1" at bounding box center [184, 163] width 21 height 21
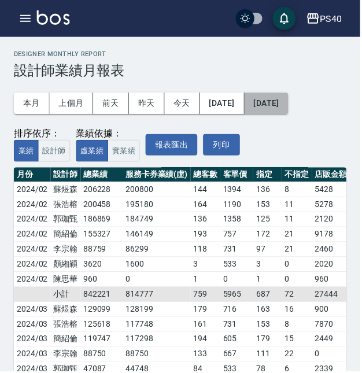
click at [290, 111] on button "2025/07/31" at bounding box center [268, 103] width 44 height 21
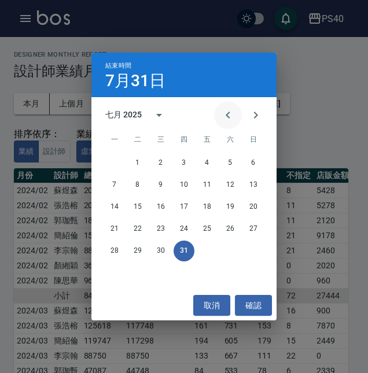
click at [223, 118] on icon "Previous month" at bounding box center [228, 115] width 14 height 14
click at [134, 112] on div "六月 2025" at bounding box center [123, 115] width 36 height 12
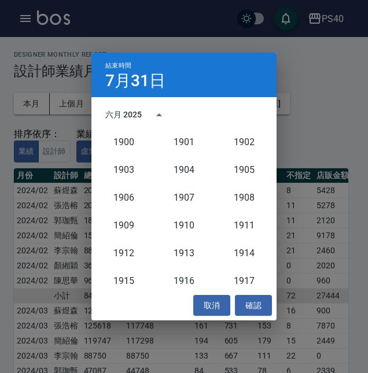
scroll to position [1072, 0]
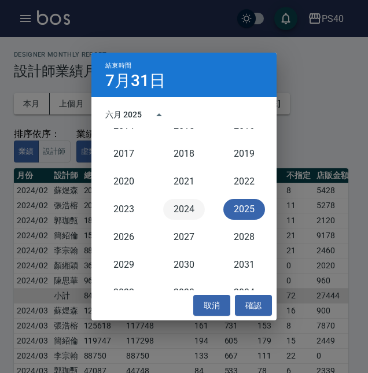
click at [181, 203] on button "2024" at bounding box center [184, 209] width 42 height 21
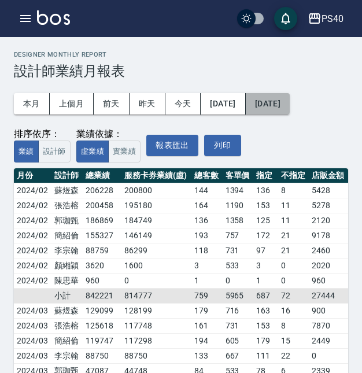
click at [290, 104] on button "2024/07/31" at bounding box center [268, 103] width 44 height 21
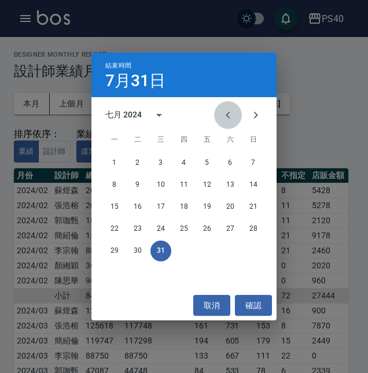
click at [229, 122] on button "Previous month" at bounding box center [228, 115] width 28 height 28
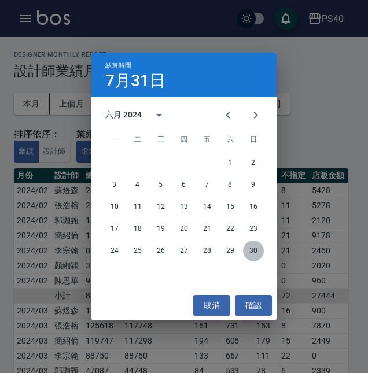
click at [252, 252] on button "30" at bounding box center [253, 251] width 21 height 21
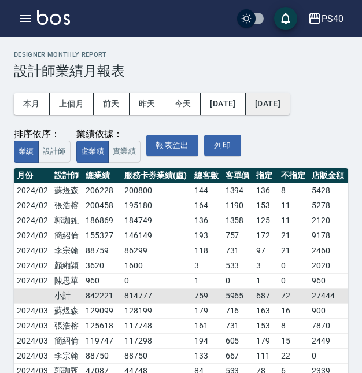
click at [290, 100] on button "2024/06/30" at bounding box center [268, 103] width 44 height 21
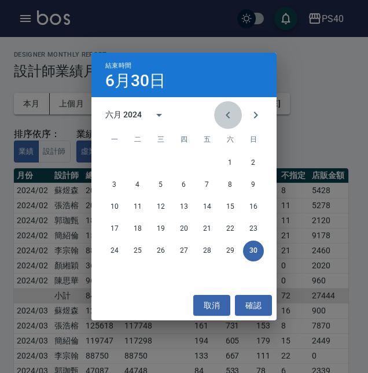
click at [232, 119] on icon "Previous month" at bounding box center [228, 115] width 14 height 14
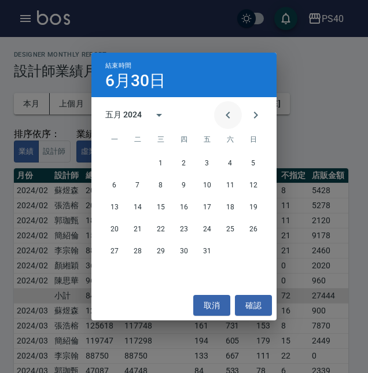
click at [232, 119] on icon "Previous month" at bounding box center [228, 115] width 14 height 14
click at [255, 119] on icon "Next month" at bounding box center [256, 115] width 4 height 7
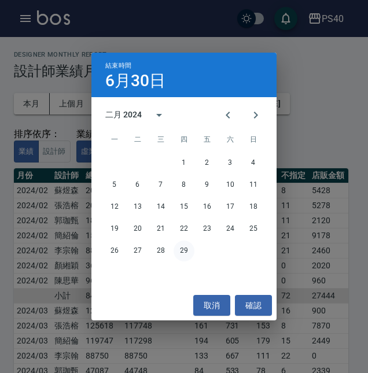
click at [183, 248] on button "29" at bounding box center [184, 251] width 21 height 21
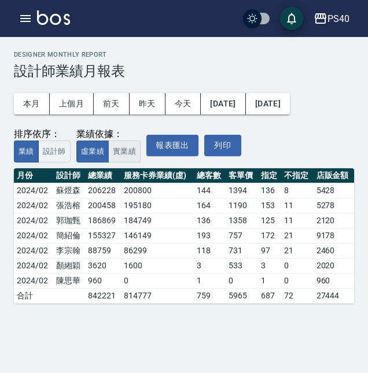
click at [112, 150] on button "實業績" at bounding box center [124, 152] width 32 height 23
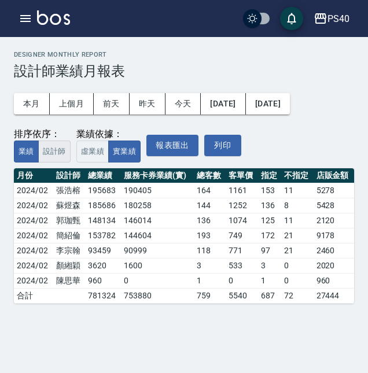
click at [65, 150] on button "設計師" at bounding box center [54, 152] width 32 height 23
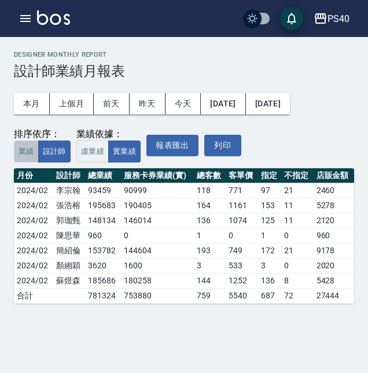
click at [31, 150] on button "業績" at bounding box center [26, 152] width 25 height 23
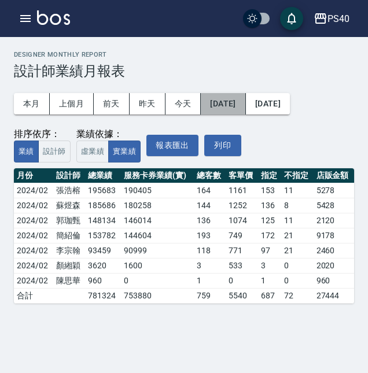
click at [245, 111] on button "2024/02/01" at bounding box center [223, 103] width 45 height 21
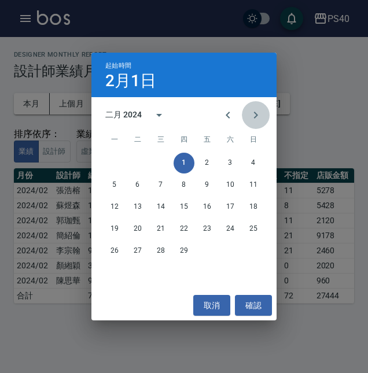
click at [253, 109] on icon "Next month" at bounding box center [256, 115] width 14 height 14
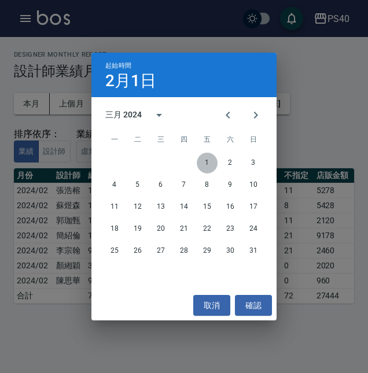
click at [204, 158] on button "1" at bounding box center [207, 163] width 21 height 21
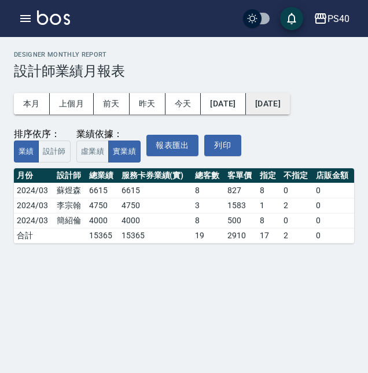
click at [287, 105] on button "2024/03/01" at bounding box center [268, 103] width 44 height 21
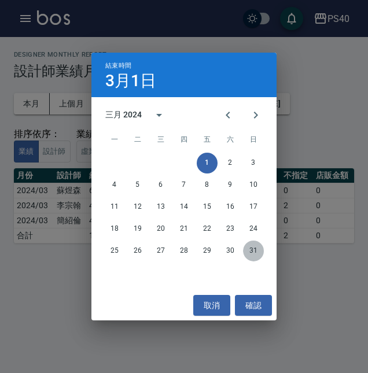
click at [255, 252] on button "31" at bounding box center [253, 251] width 21 height 21
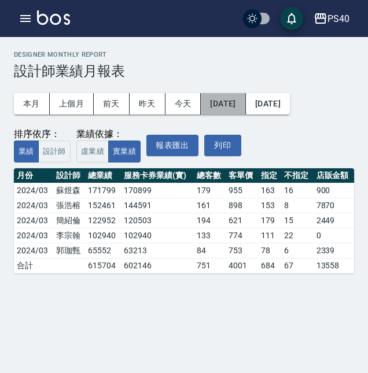
click at [245, 108] on button "2024/03/01" at bounding box center [223, 103] width 45 height 21
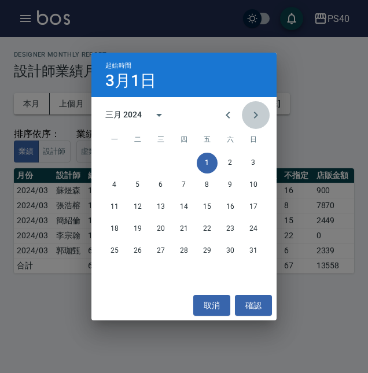
click at [251, 119] on icon "Next month" at bounding box center [256, 115] width 14 height 14
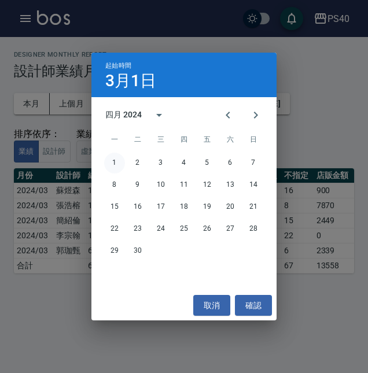
click at [120, 161] on button "1" at bounding box center [114, 163] width 21 height 21
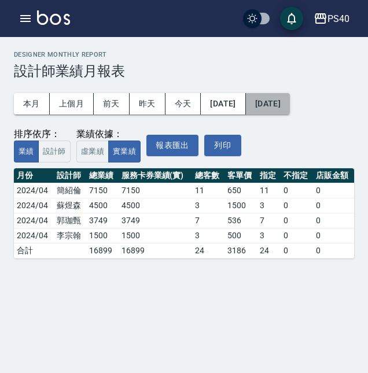
click at [282, 105] on button "2024/04/01" at bounding box center [268, 103] width 44 height 21
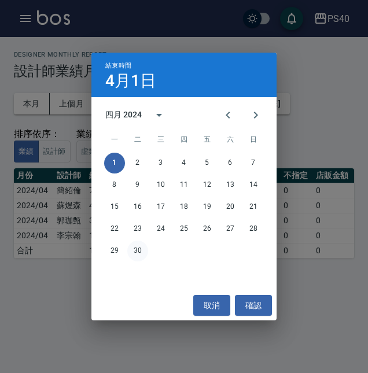
click at [139, 253] on button "30" at bounding box center [137, 251] width 21 height 21
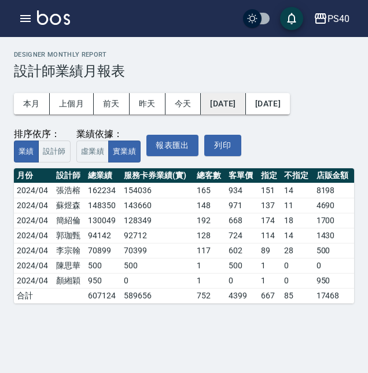
click at [237, 104] on button "2024/04/01" at bounding box center [223, 103] width 45 height 21
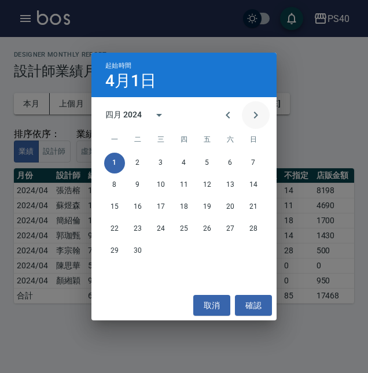
click at [252, 113] on icon "Next month" at bounding box center [256, 115] width 14 height 14
click at [164, 161] on button "1" at bounding box center [160, 163] width 21 height 21
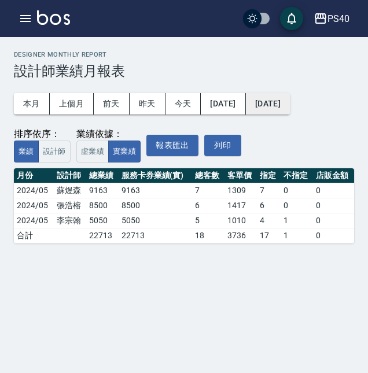
click at [290, 107] on button "2024/05/01" at bounding box center [268, 103] width 44 height 21
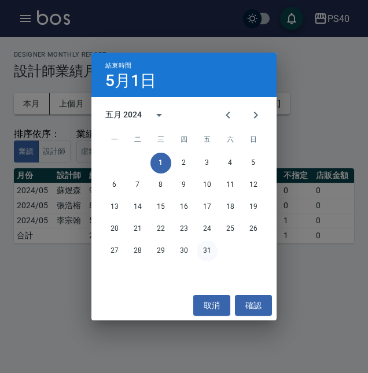
click at [211, 254] on button "31" at bounding box center [207, 251] width 21 height 21
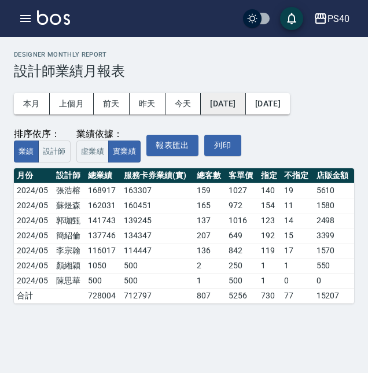
click at [240, 111] on button "2024/05/01" at bounding box center [223, 103] width 45 height 21
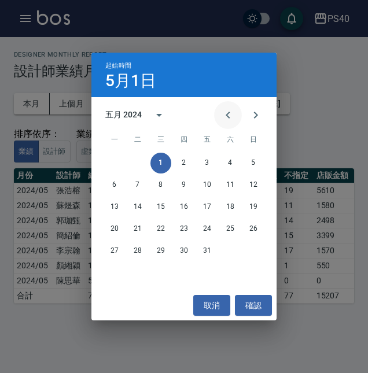
click at [227, 117] on icon "Previous month" at bounding box center [228, 115] width 14 height 14
click at [247, 115] on button "Next month" at bounding box center [256, 115] width 28 height 28
click at [253, 120] on icon "Next month" at bounding box center [256, 115] width 14 height 14
click at [225, 165] on button "1" at bounding box center [230, 163] width 21 height 21
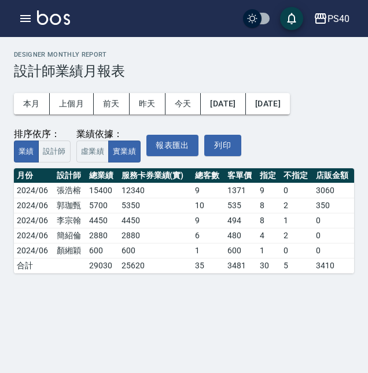
click at [286, 114] on div "本月 上個月 前天 昨天 今天 2024/06/01 2024/06/01 排序依序： 業績 設計師 業績依據： 虛業績 實業績 報表匯出 列印" at bounding box center [184, 120] width 340 height 83
click at [290, 110] on button "2024/06/01" at bounding box center [268, 103] width 44 height 21
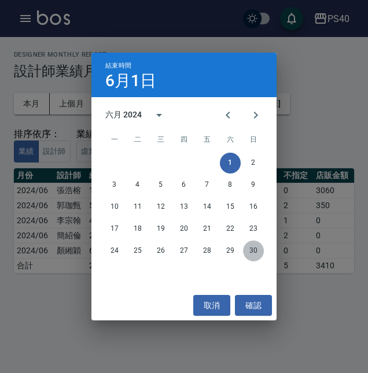
click at [255, 254] on button "30" at bounding box center [253, 251] width 21 height 21
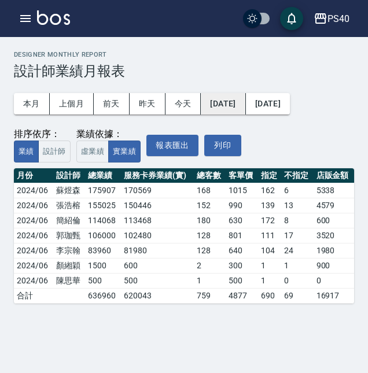
click at [245, 107] on button "2024/06/01" at bounding box center [223, 103] width 45 height 21
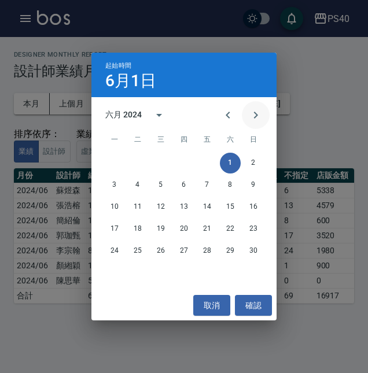
click at [260, 115] on icon "Next month" at bounding box center [256, 115] width 14 height 14
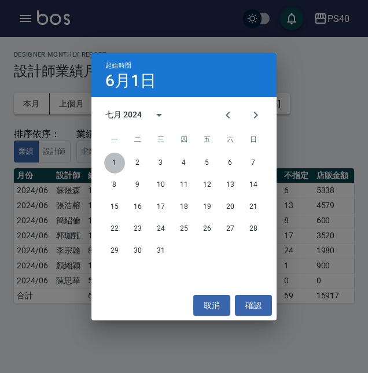
click at [114, 163] on button "1" at bounding box center [114, 163] width 21 height 21
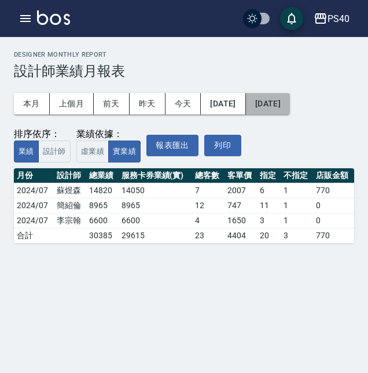
click at [290, 110] on button "2024/07/01" at bounding box center [268, 103] width 44 height 21
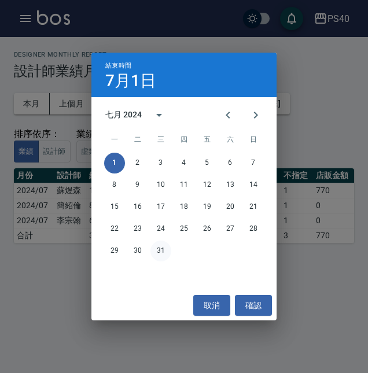
click at [165, 253] on button "31" at bounding box center [160, 251] width 21 height 21
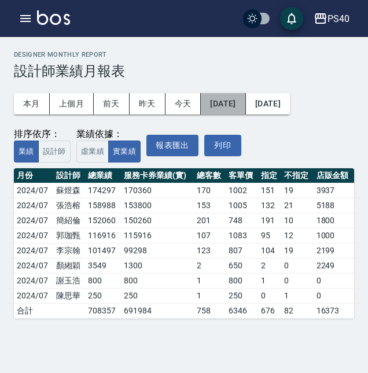
click at [241, 101] on button "2024/07/01" at bounding box center [223, 103] width 45 height 21
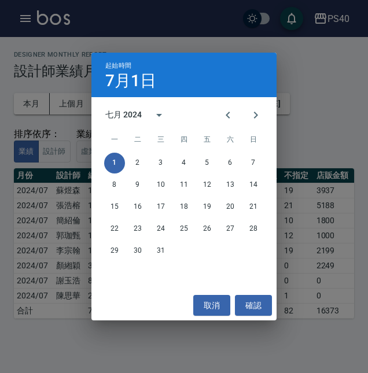
click at [129, 112] on div "七月 2024" at bounding box center [123, 115] width 36 height 12
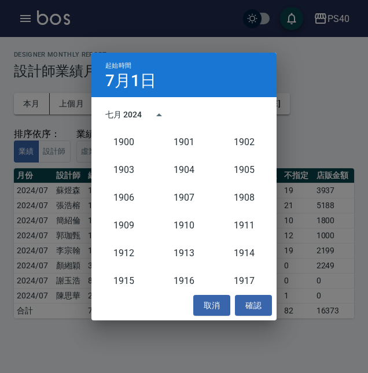
scroll to position [1072, 0]
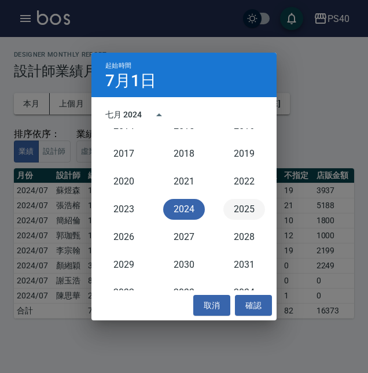
click at [245, 208] on button "2025" at bounding box center [244, 209] width 42 height 21
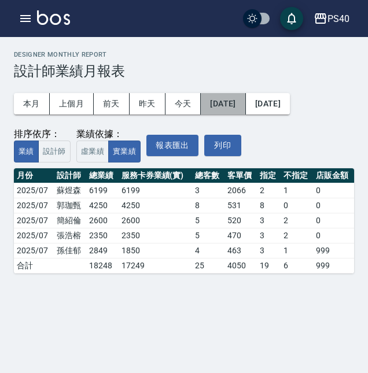
click at [237, 106] on button "2025/07/01" at bounding box center [223, 103] width 45 height 21
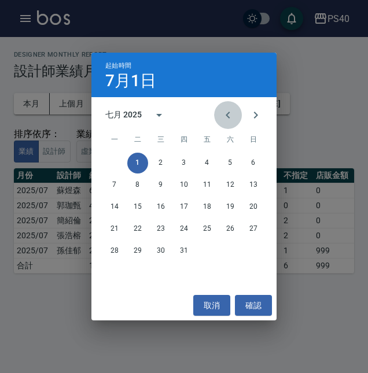
click at [225, 115] on icon "Previous month" at bounding box center [228, 115] width 14 height 14
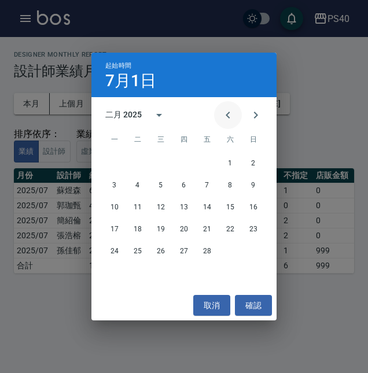
click at [225, 115] on icon "Previous month" at bounding box center [228, 115] width 14 height 14
click at [157, 165] on button "1" at bounding box center [160, 163] width 21 height 21
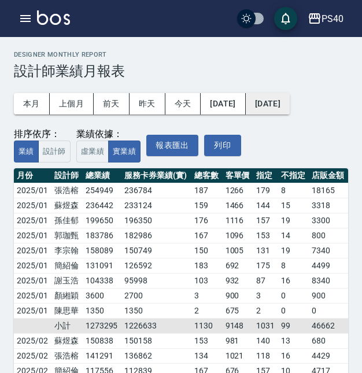
click at [290, 106] on button "2025/07/01" at bounding box center [268, 103] width 44 height 21
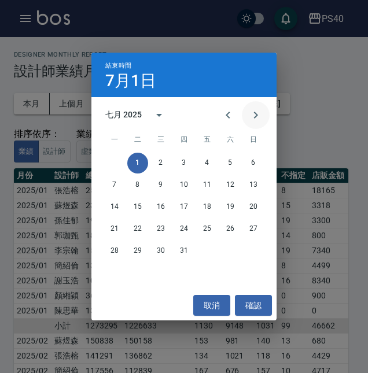
click at [259, 118] on icon "Next month" at bounding box center [256, 115] width 14 height 14
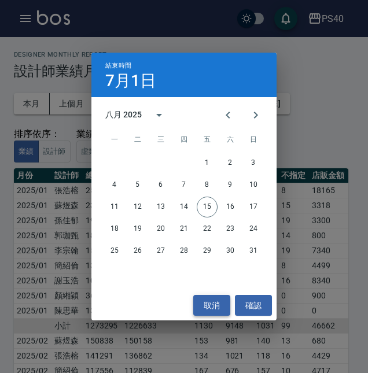
click at [206, 308] on button "取消" at bounding box center [211, 305] width 37 height 21
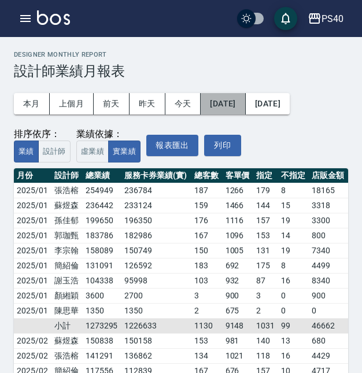
click at [236, 104] on button "2025/01/01" at bounding box center [223, 103] width 45 height 21
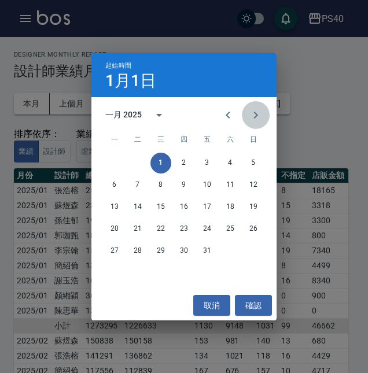
click at [261, 114] on icon "Next month" at bounding box center [256, 115] width 14 height 14
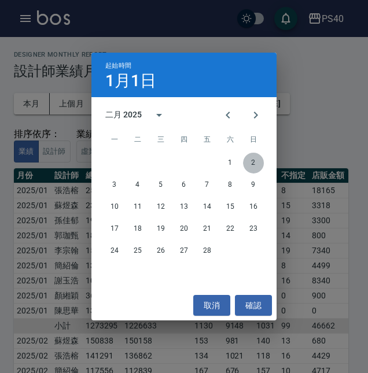
click at [252, 169] on button "2" at bounding box center [253, 163] width 21 height 21
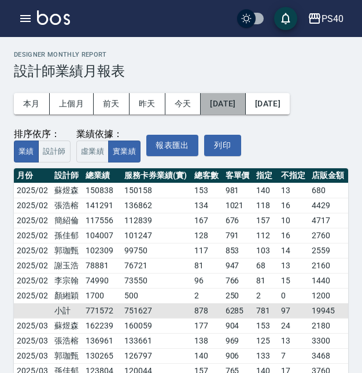
click at [245, 113] on button "2025/02/02" at bounding box center [223, 103] width 45 height 21
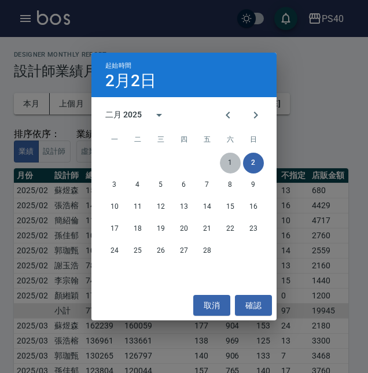
click at [233, 163] on button "1" at bounding box center [230, 163] width 21 height 21
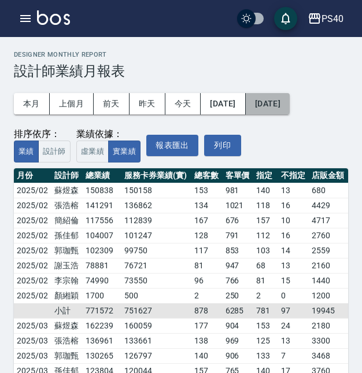
click at [290, 99] on button "2025/07/01" at bounding box center [268, 103] width 44 height 21
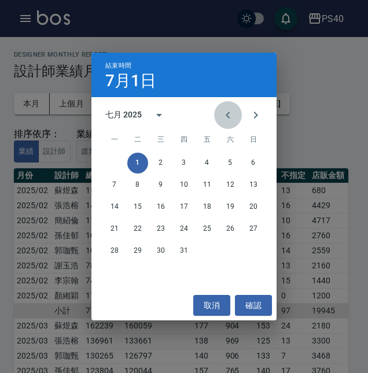
click at [231, 117] on icon "Previous month" at bounding box center [228, 115] width 14 height 14
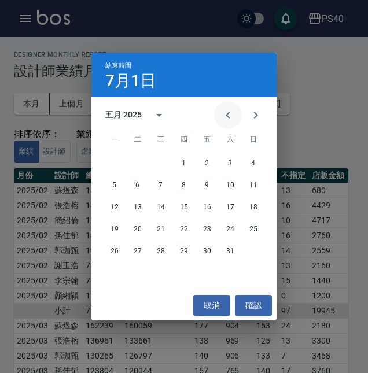
click at [231, 117] on icon "Previous month" at bounding box center [228, 115] width 14 height 14
click at [204, 253] on button "28" at bounding box center [207, 251] width 21 height 21
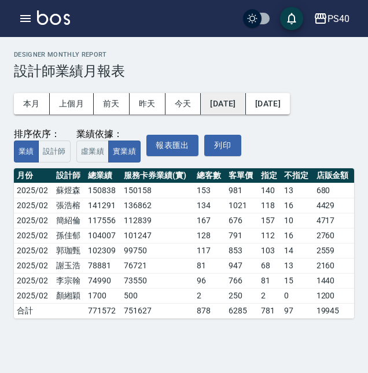
click at [245, 113] on button "2025/02/01" at bounding box center [223, 103] width 45 height 21
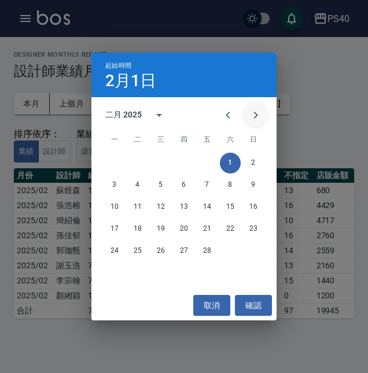
click at [255, 119] on icon "Next month" at bounding box center [256, 115] width 4 height 7
click at [234, 163] on button "1" at bounding box center [230, 163] width 21 height 21
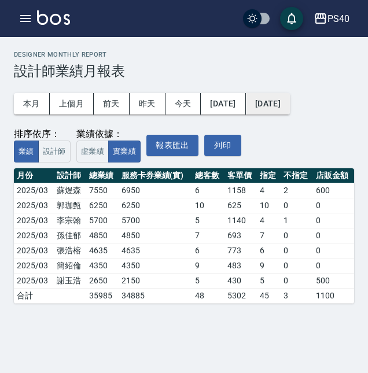
click at [286, 102] on button "2025/03/01" at bounding box center [268, 103] width 44 height 21
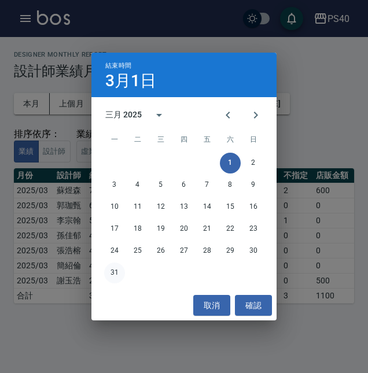
click at [117, 272] on button "31" at bounding box center [114, 273] width 21 height 21
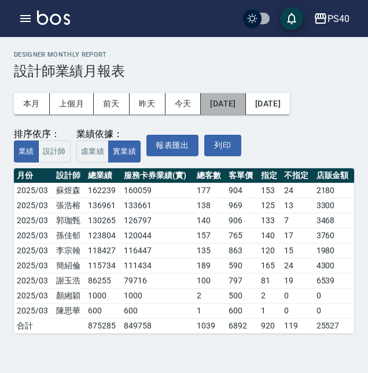
click at [241, 107] on button "2025/03/01" at bounding box center [223, 103] width 45 height 21
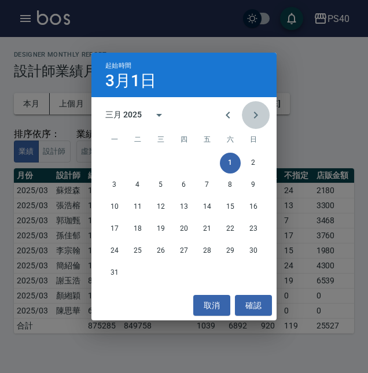
click at [253, 115] on icon "Next month" at bounding box center [256, 115] width 14 height 14
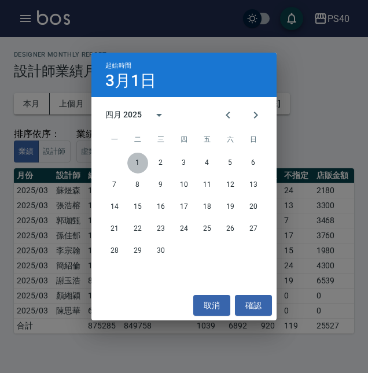
click at [136, 163] on button "1" at bounding box center [137, 163] width 21 height 21
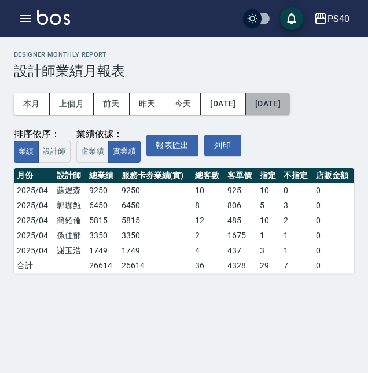
click at [290, 103] on button "2025/04/01" at bounding box center [268, 103] width 44 height 21
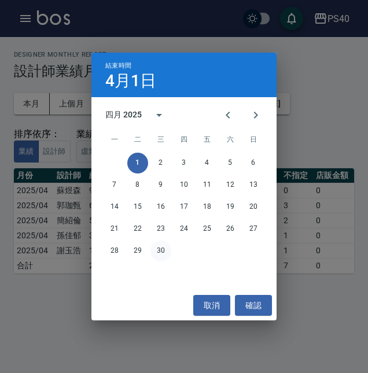
click at [164, 253] on button "30" at bounding box center [160, 251] width 21 height 21
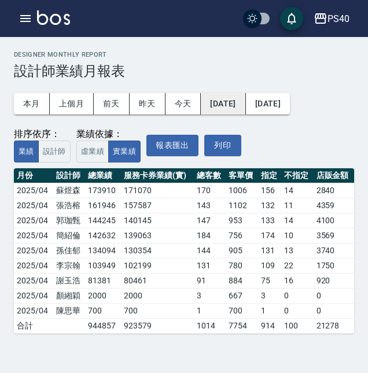
click at [245, 107] on button "2025/04/01" at bounding box center [223, 103] width 45 height 21
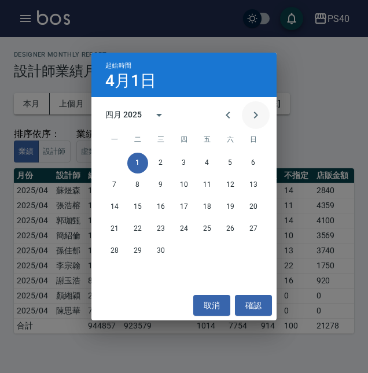
click at [259, 124] on button "Next month" at bounding box center [256, 115] width 28 height 28
click at [190, 165] on button "1" at bounding box center [184, 163] width 21 height 21
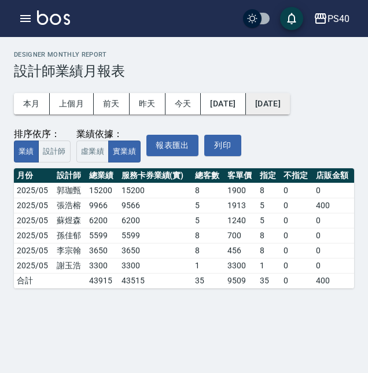
click at [283, 108] on button "2025/05/01" at bounding box center [268, 103] width 44 height 21
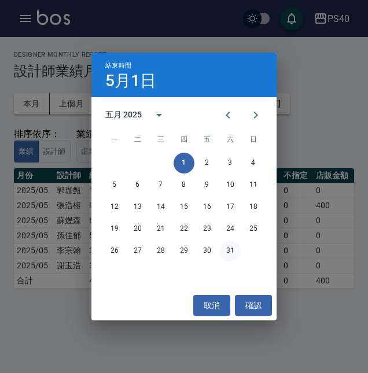
click at [226, 251] on button "31" at bounding box center [230, 251] width 21 height 21
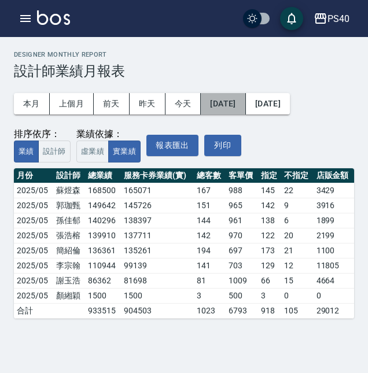
click at [237, 104] on button "2025/05/01" at bounding box center [223, 103] width 45 height 21
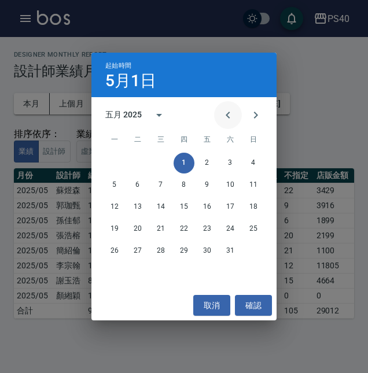
click at [230, 115] on icon "Previous month" at bounding box center [228, 115] width 14 height 14
click at [253, 120] on icon "Next month" at bounding box center [256, 115] width 14 height 14
click at [255, 118] on icon "Next month" at bounding box center [256, 115] width 4 height 7
click at [249, 159] on button "1" at bounding box center [253, 163] width 21 height 21
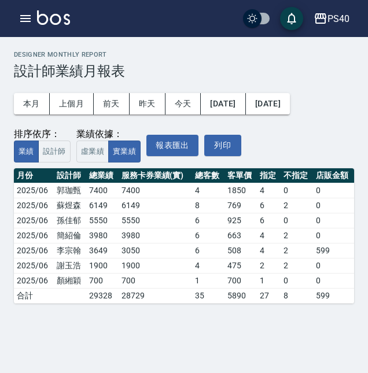
click at [306, 90] on div "本月 上個月 前天 昨天 今天 2025/06/01 2025/06/01 排序依序： 業績 設計師 業績依據： 虛業績 實業績 報表匯出 列印" at bounding box center [184, 120] width 340 height 83
click at [290, 97] on button "2025/06/01" at bounding box center [268, 103] width 44 height 21
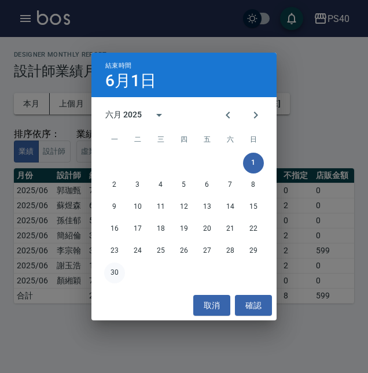
click at [117, 275] on button "30" at bounding box center [114, 273] width 21 height 21
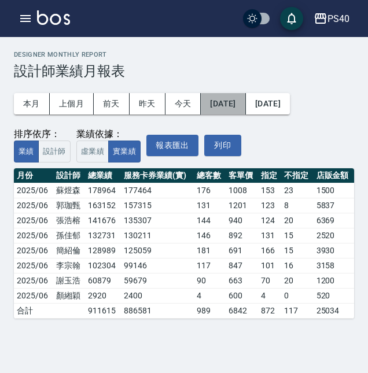
click at [238, 104] on button "2025/06/01" at bounding box center [223, 103] width 45 height 21
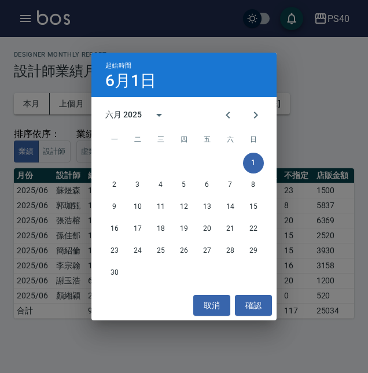
click at [271, 121] on div "六月 2025" at bounding box center [183, 114] width 185 height 17
click at [264, 117] on button "Next month" at bounding box center [256, 115] width 28 height 28
click at [139, 164] on button "1" at bounding box center [137, 163] width 21 height 21
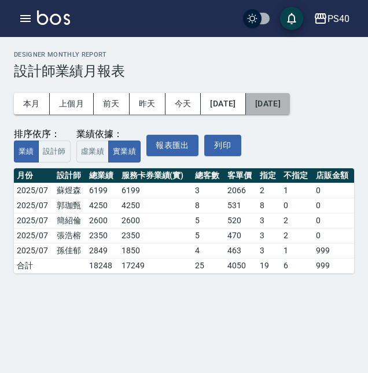
click at [290, 108] on button "2025/07/01" at bounding box center [268, 103] width 44 height 21
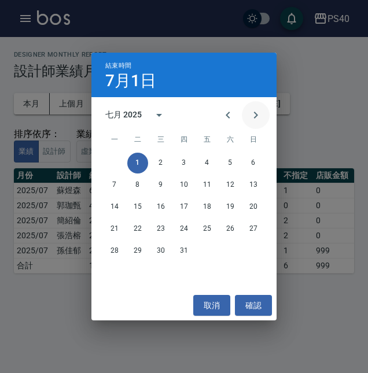
click at [258, 109] on icon "Next month" at bounding box center [256, 115] width 14 height 14
click at [235, 113] on button "Previous month" at bounding box center [228, 115] width 28 height 28
click at [183, 251] on button "31" at bounding box center [184, 251] width 21 height 21
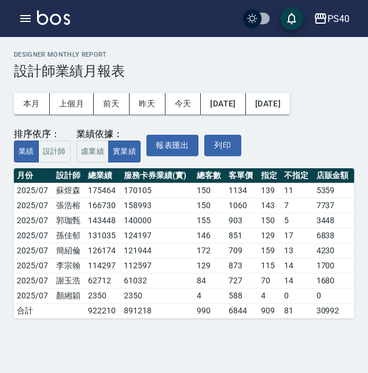
click at [25, 20] on icon "button" at bounding box center [26, 19] width 14 height 14
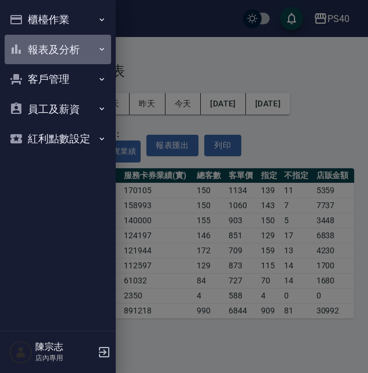
click at [60, 41] on button "報表及分析" at bounding box center [58, 50] width 106 height 30
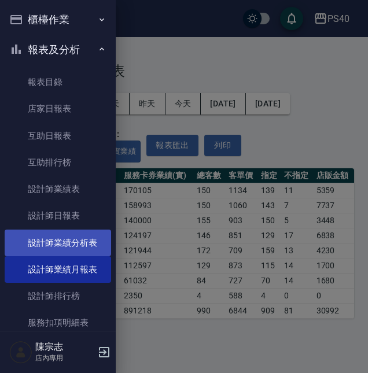
click at [80, 241] on link "設計師業績分析表" at bounding box center [58, 243] width 106 height 27
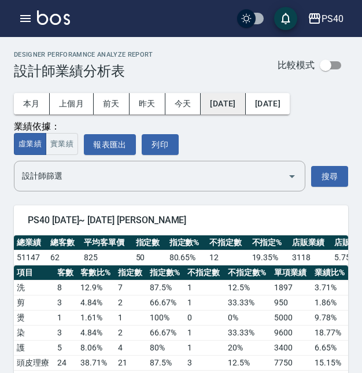
click at [233, 112] on button "[DATE]" at bounding box center [223, 103] width 45 height 21
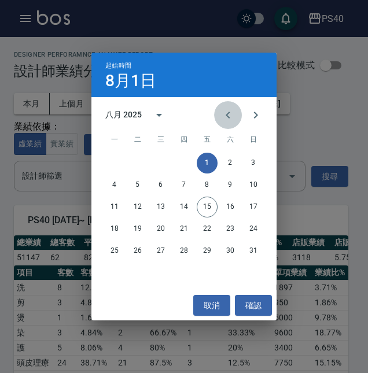
click at [231, 119] on icon "Previous month" at bounding box center [228, 115] width 14 height 14
click at [231, 120] on icon "Previous month" at bounding box center [228, 115] width 14 height 14
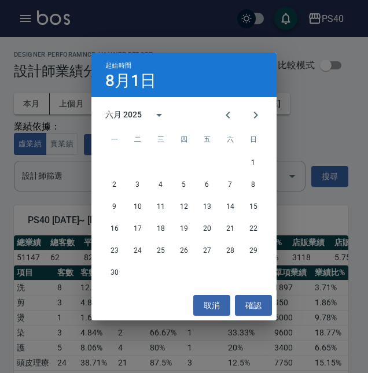
click at [136, 114] on div "六月 2025" at bounding box center [123, 115] width 36 height 12
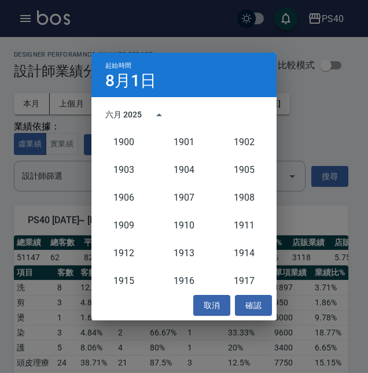
scroll to position [1072, 0]
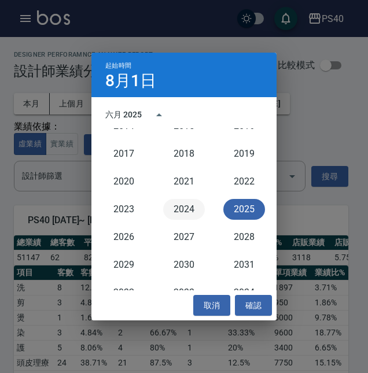
click at [180, 200] on button "2024" at bounding box center [184, 209] width 42 height 21
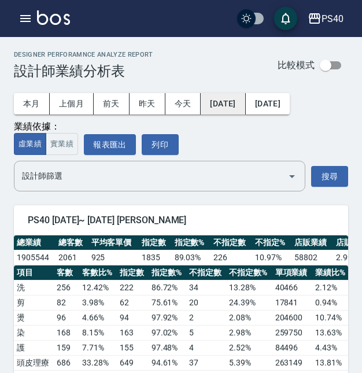
click at [245, 109] on button "2024/08/01" at bounding box center [223, 103] width 45 height 21
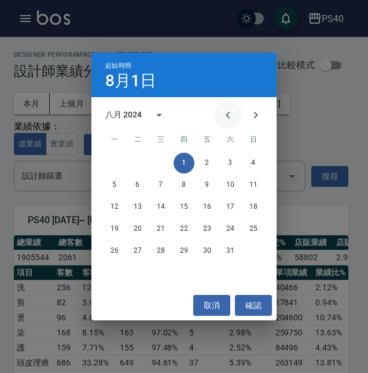
click at [225, 118] on icon "Previous month" at bounding box center [228, 115] width 14 height 14
click at [113, 161] on button "1" at bounding box center [114, 163] width 21 height 21
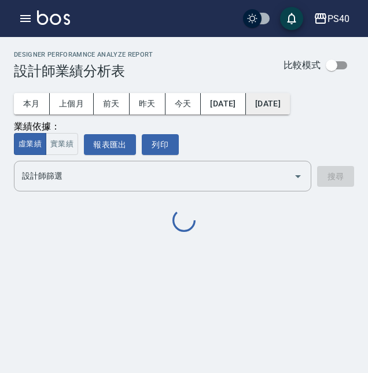
click at [290, 94] on button "[DATE]" at bounding box center [268, 103] width 44 height 21
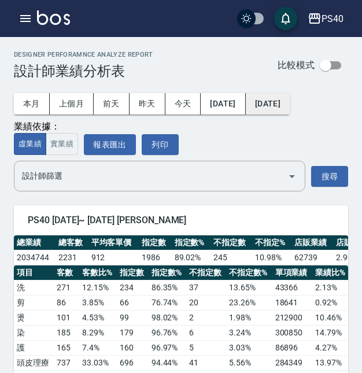
click at [290, 101] on button "[DATE]" at bounding box center [268, 103] width 44 height 21
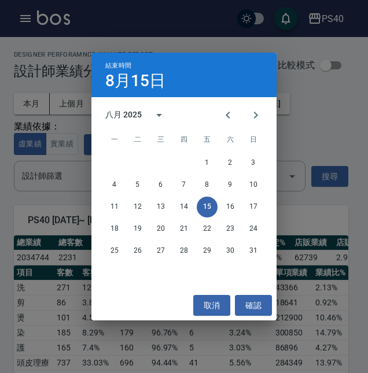
click at [135, 116] on div "八月 2025" at bounding box center [123, 115] width 36 height 12
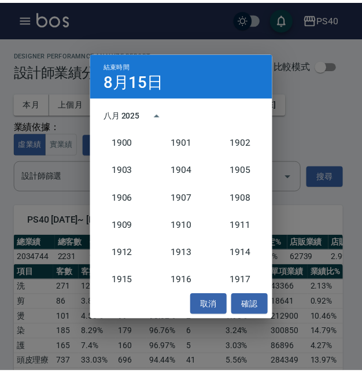
scroll to position [1072, 0]
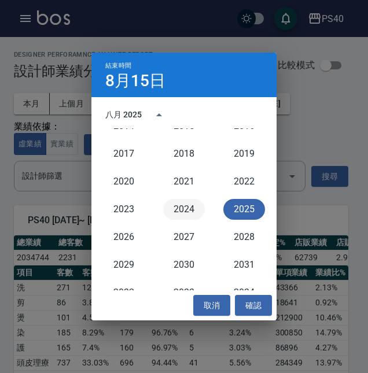
click at [187, 208] on button "2024" at bounding box center [184, 209] width 42 height 21
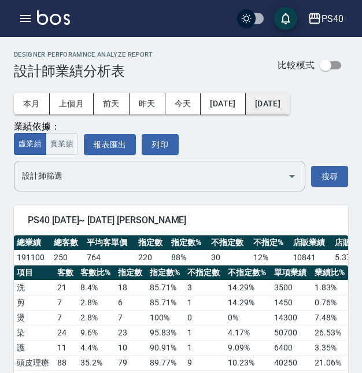
click at [290, 104] on button "2024/08/15" at bounding box center [268, 103] width 44 height 21
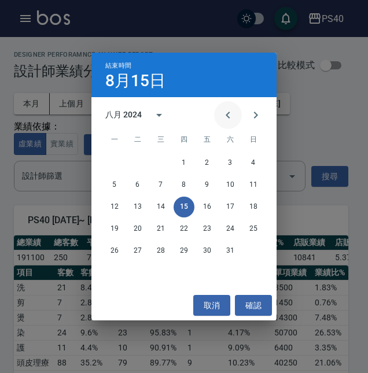
click at [230, 114] on icon "Previous month" at bounding box center [228, 115] width 14 height 14
click at [157, 251] on button "31" at bounding box center [160, 251] width 21 height 21
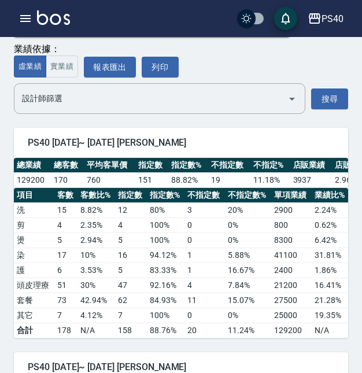
scroll to position [94, 0]
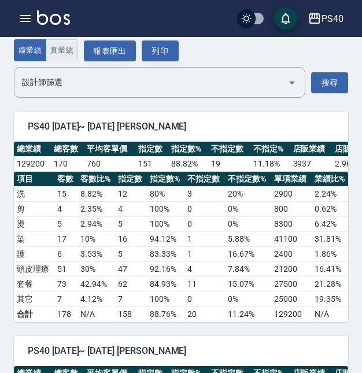
click at [70, 42] on button "實業績" at bounding box center [62, 50] width 32 height 23
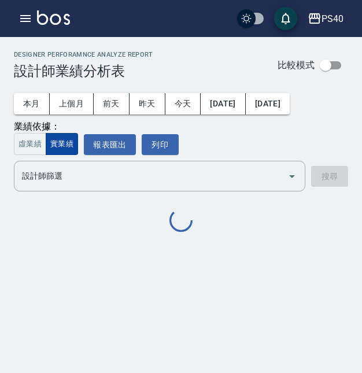
scroll to position [0, 0]
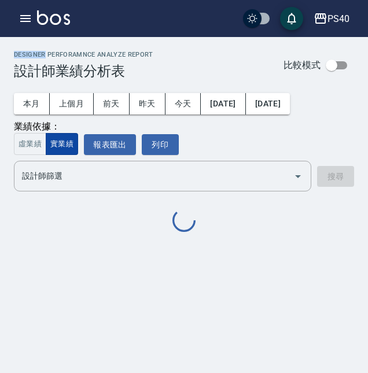
click at [70, 42] on div "PS40 2024-07-01 - 2024-07-31 設計師業績分析表 列印時間： 2025-08-15-15:28 Designer Perforamn…" at bounding box center [184, 151] width 368 height 229
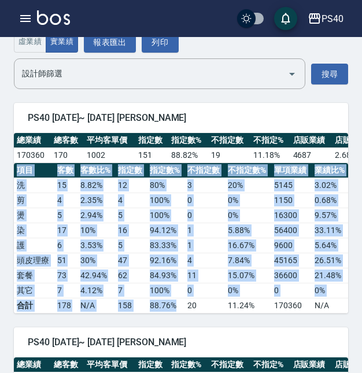
drag, startPoint x: 147, startPoint y: 322, endPoint x: 189, endPoint y: 328, distance: 42.0
click at [189, 314] on div "項目 客數 客數比% 指定數 指定數% 不指定數 不指定數% 單項業績 業績比% 平均單價 洗 15 8.82 % 12 80 % 3 20 % 5145 3…" at bounding box center [181, 238] width 334 height 150
click at [191, 284] on td "11" at bounding box center [205, 275] width 41 height 15
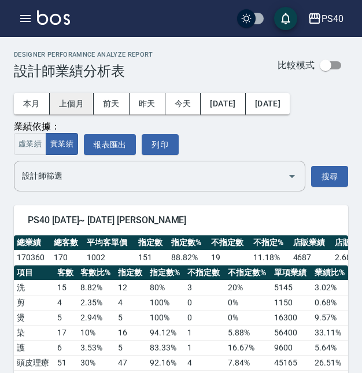
click at [71, 105] on button "上個月" at bounding box center [72, 103] width 44 height 21
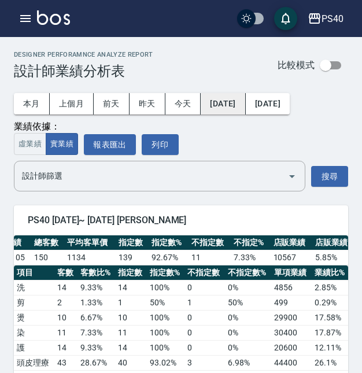
click at [243, 104] on button "2025/07/01" at bounding box center [223, 103] width 45 height 21
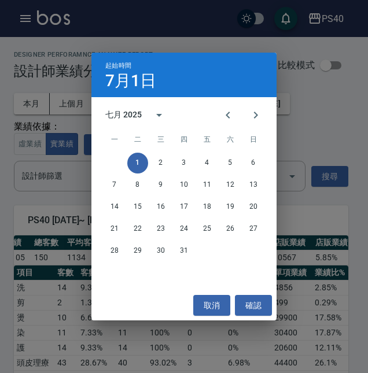
click at [144, 115] on div "七月 2025" at bounding box center [125, 115] width 40 height 12
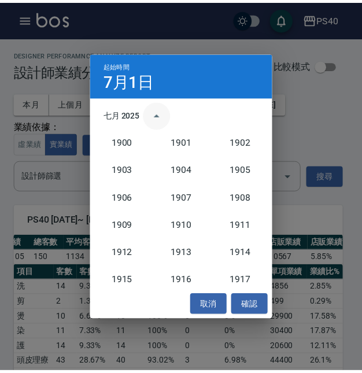
scroll to position [1072, 0]
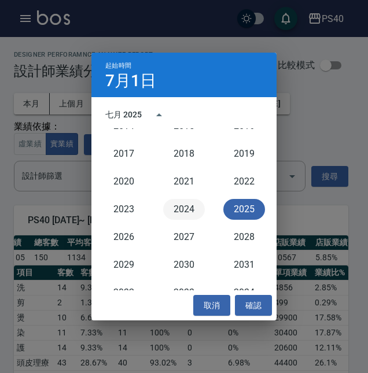
click at [183, 208] on button "2024" at bounding box center [184, 209] width 42 height 21
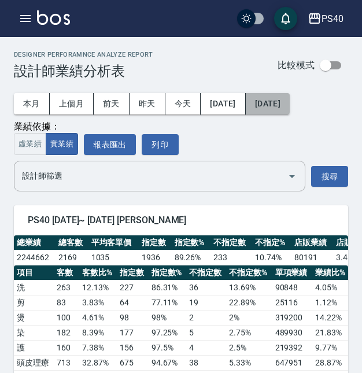
click at [290, 98] on button "2025/07/31" at bounding box center [268, 103] width 44 height 21
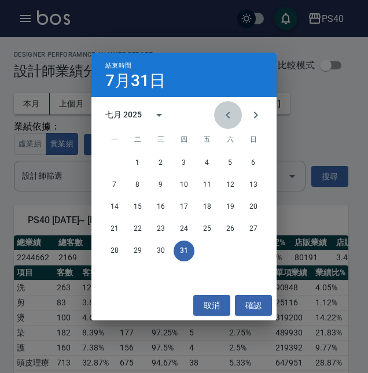
click at [220, 117] on button "Previous month" at bounding box center [228, 115] width 28 height 28
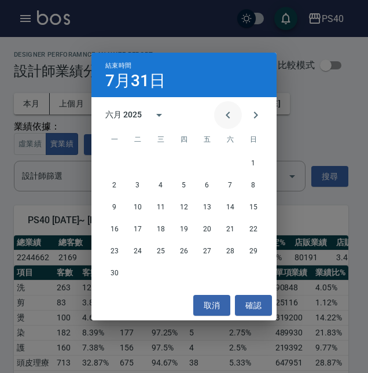
click at [220, 117] on button "Previous month" at bounding box center [228, 115] width 28 height 28
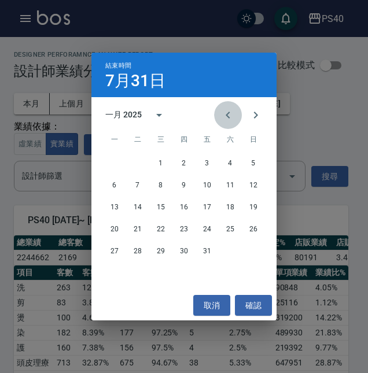
click at [220, 117] on button "Previous month" at bounding box center [228, 115] width 28 height 28
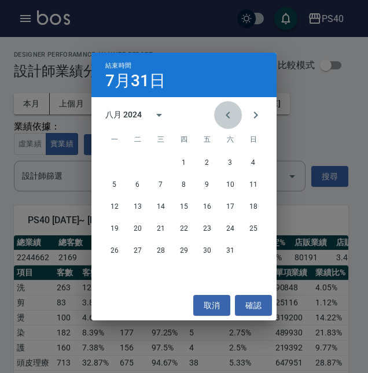
click at [220, 117] on button "Previous month" at bounding box center [228, 115] width 28 height 28
click at [155, 256] on button "31" at bounding box center [160, 251] width 21 height 21
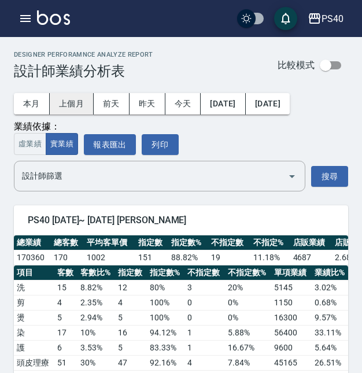
click at [69, 105] on button "上個月" at bounding box center [72, 103] width 44 height 21
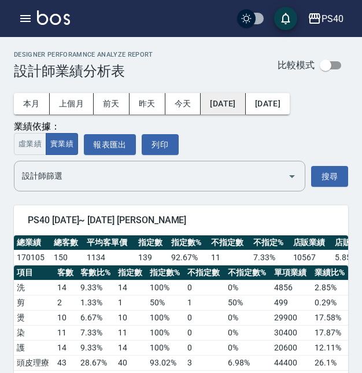
click at [245, 109] on button "2025/07/01" at bounding box center [223, 103] width 45 height 21
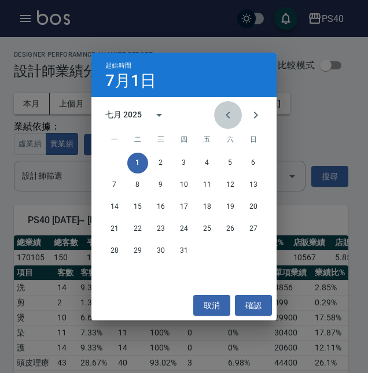
click at [229, 121] on icon "Previous month" at bounding box center [228, 115] width 14 height 14
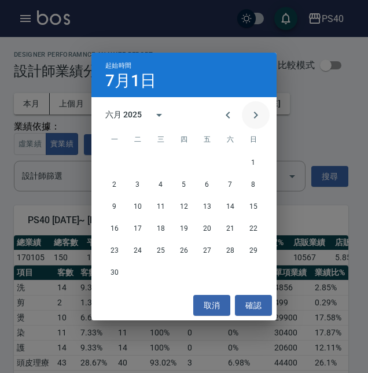
click at [256, 122] on button "Next month" at bounding box center [256, 115] width 28 height 28
click at [302, 123] on div "起始時間 7月1日 七月 2025 一 二 三 四 五 六 日 1 2 3 4 5 6 7 8 9 10 11 12 13 14 15 16 17 18 19…" at bounding box center [184, 186] width 368 height 373
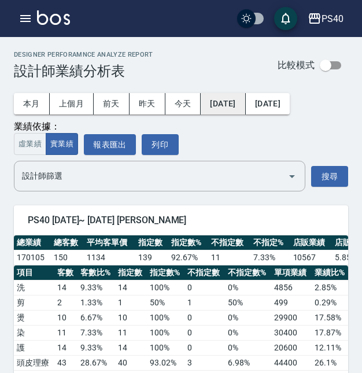
click at [238, 101] on button "2025/07/01" at bounding box center [223, 103] width 45 height 21
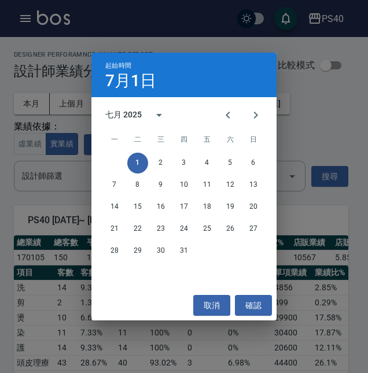
click at [124, 105] on div "七月 2025" at bounding box center [139, 115] width 68 height 28
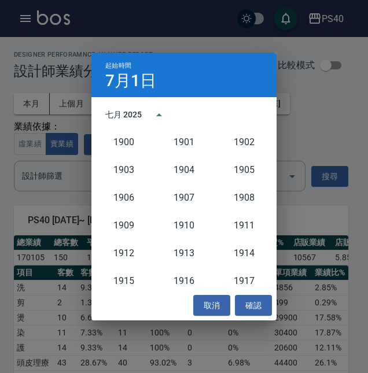
scroll to position [1072, 0]
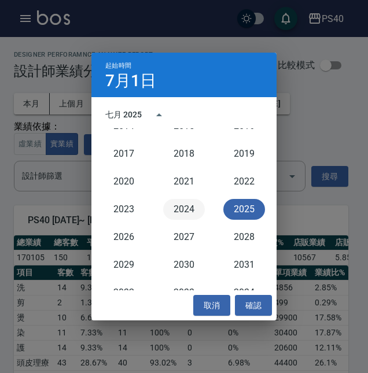
click at [187, 214] on button "2024" at bounding box center [184, 209] width 42 height 21
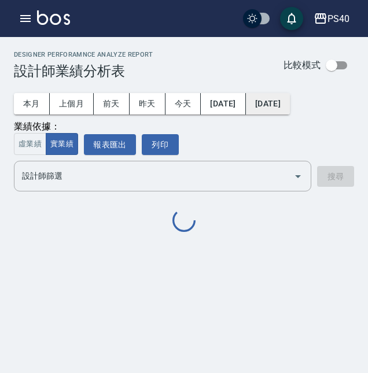
click at [290, 101] on button "2025/07/31" at bounding box center [268, 103] width 44 height 21
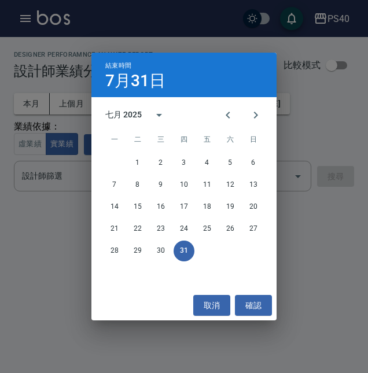
click at [306, 128] on div "結束時間 7月31日 七月 2025 一 二 三 四 五 六 日 1 2 3 4 5 6 7 8 9 10 11 12 13 14 15 16 17 18 1…" at bounding box center [184, 186] width 368 height 373
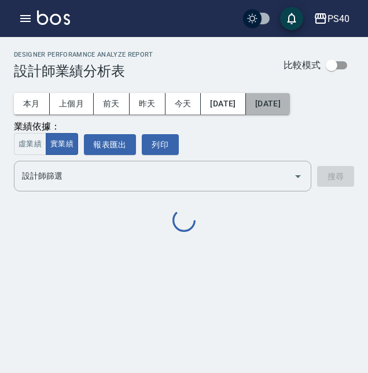
click at [290, 106] on button "2025/07/31" at bounding box center [268, 103] width 44 height 21
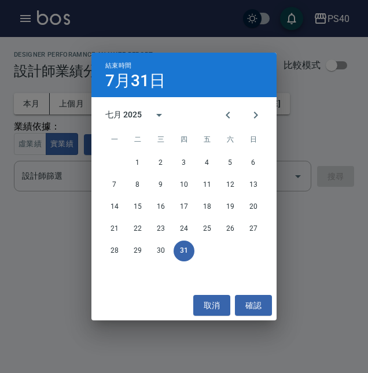
click at [134, 116] on div "七月 2025" at bounding box center [123, 115] width 36 height 12
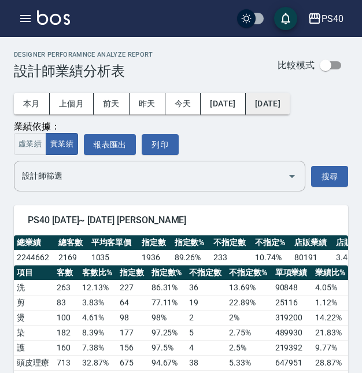
click at [285, 104] on button "2025/07/31" at bounding box center [268, 103] width 44 height 21
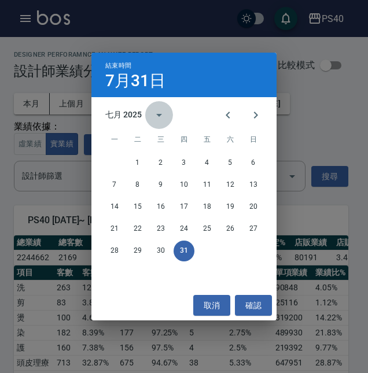
click at [153, 117] on icon "calendar view is open, switch to year view" at bounding box center [159, 115] width 14 height 14
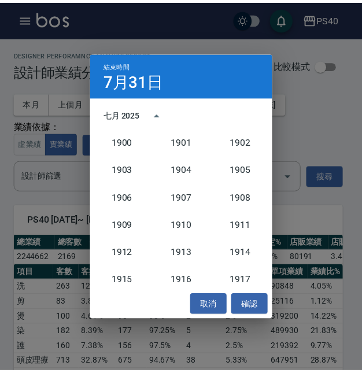
scroll to position [1072, 0]
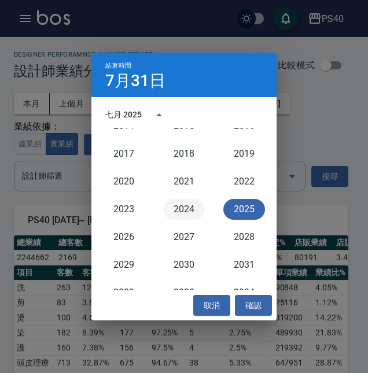
click at [179, 207] on button "2024" at bounding box center [184, 209] width 42 height 21
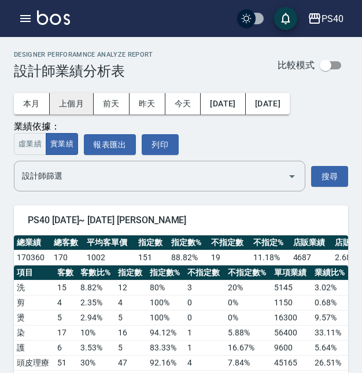
click at [71, 109] on button "上個月" at bounding box center [72, 103] width 44 height 21
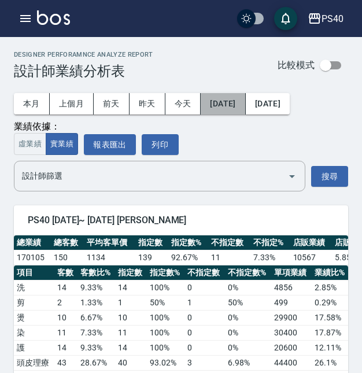
click at [236, 109] on button "2025/07/01" at bounding box center [223, 103] width 45 height 21
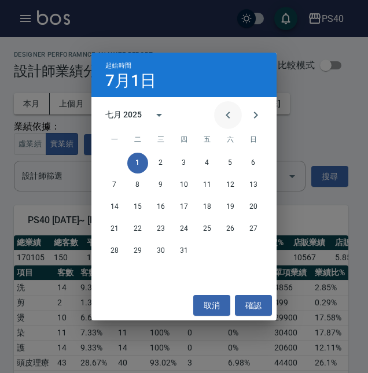
click at [232, 117] on icon "Previous month" at bounding box center [228, 115] width 14 height 14
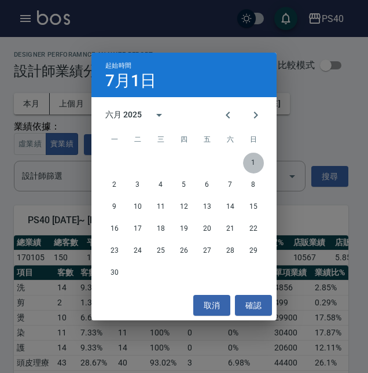
click at [250, 160] on button "1" at bounding box center [253, 163] width 21 height 21
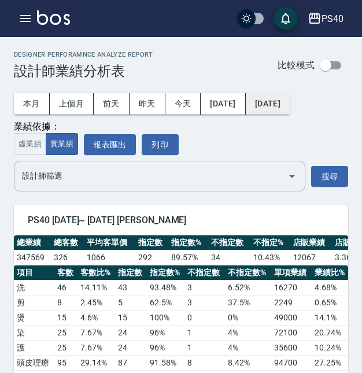
click at [290, 110] on button "2025/07/31" at bounding box center [268, 103] width 44 height 21
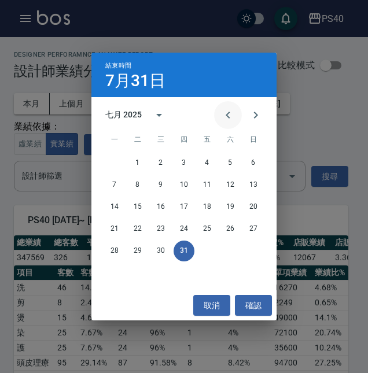
click at [231, 120] on icon "Previous month" at bounding box center [228, 115] width 14 height 14
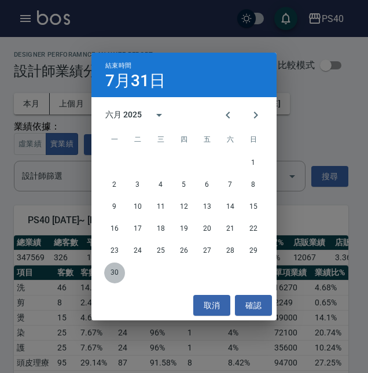
click at [113, 277] on button "30" at bounding box center [114, 273] width 21 height 21
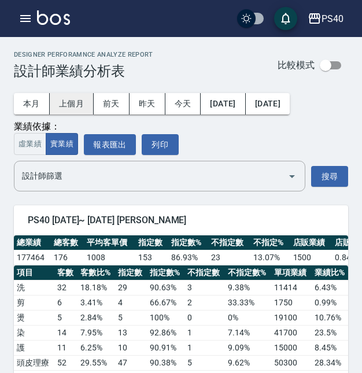
click at [80, 104] on button "上個月" at bounding box center [72, 103] width 44 height 21
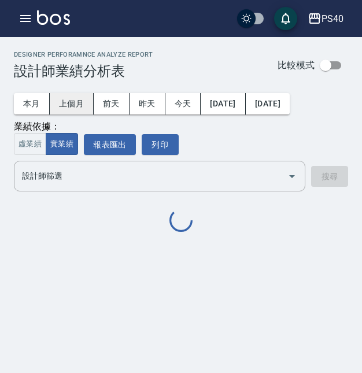
click at [80, 104] on button "上個月" at bounding box center [72, 103] width 44 height 21
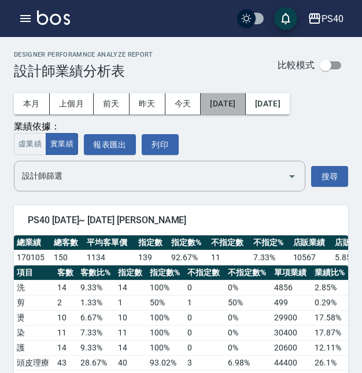
click at [245, 111] on button "2025/07/01" at bounding box center [223, 103] width 45 height 21
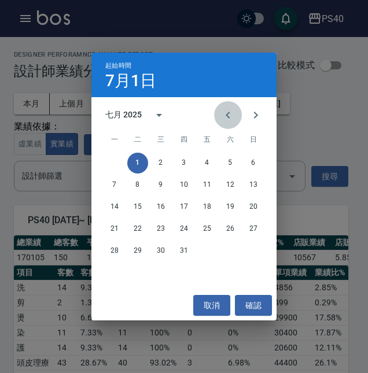
click at [226, 115] on icon "Previous month" at bounding box center [228, 115] width 14 height 14
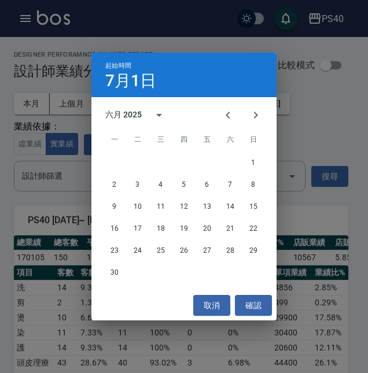
click at [135, 116] on div "六月 2025" at bounding box center [123, 115] width 36 height 12
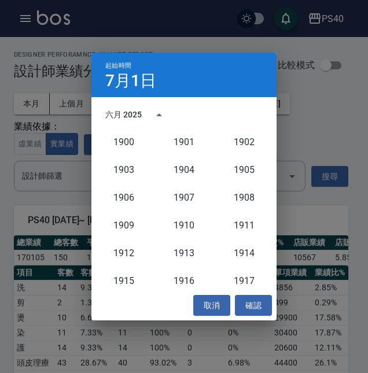
scroll to position [1072, 0]
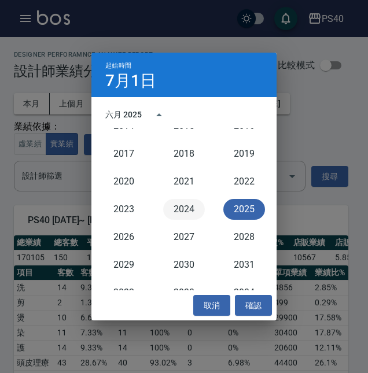
click at [186, 213] on button "2024" at bounding box center [184, 209] width 42 height 21
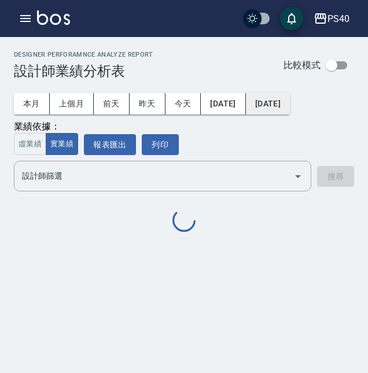
click at [290, 104] on button "2025/07/31" at bounding box center [268, 103] width 44 height 21
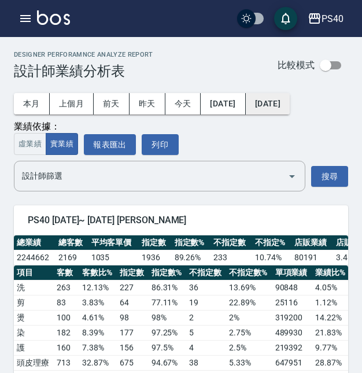
click at [290, 101] on button "2025/07/31" at bounding box center [268, 103] width 44 height 21
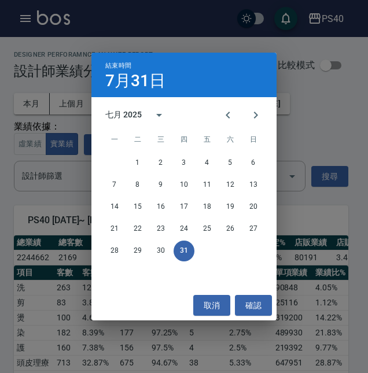
click at [144, 117] on div "七月 2025" at bounding box center [125, 115] width 40 height 12
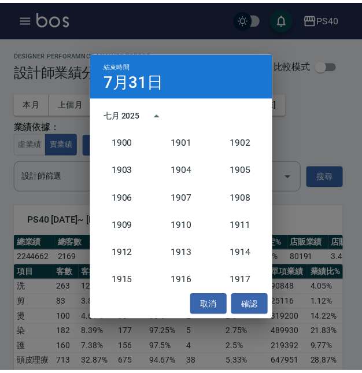
scroll to position [1072, 0]
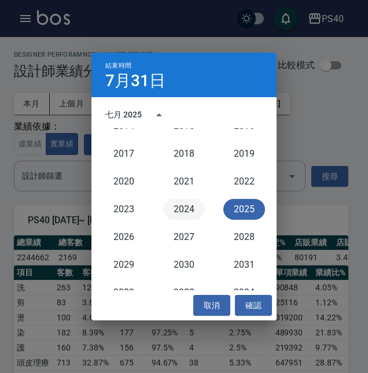
click at [187, 213] on button "2024" at bounding box center [184, 209] width 42 height 21
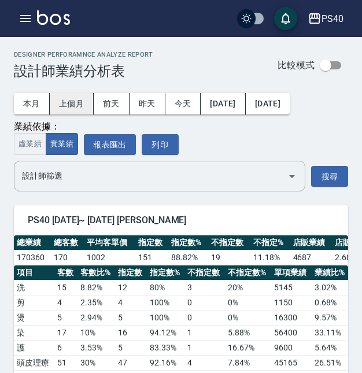
click at [79, 108] on button "上個月" at bounding box center [72, 103] width 44 height 21
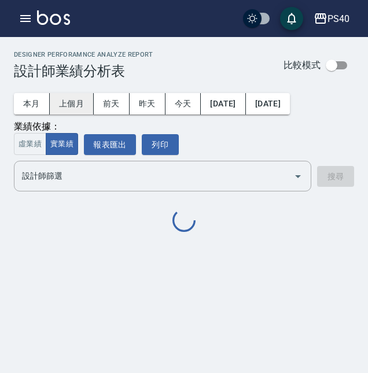
click at [79, 108] on button "上個月" at bounding box center [72, 103] width 44 height 21
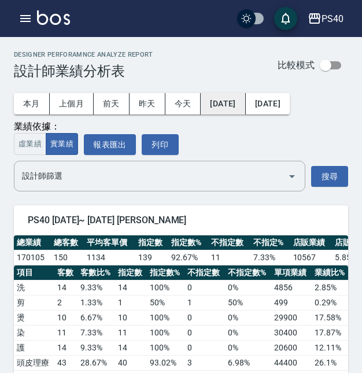
click at [234, 106] on button "2025/07/01" at bounding box center [223, 103] width 45 height 21
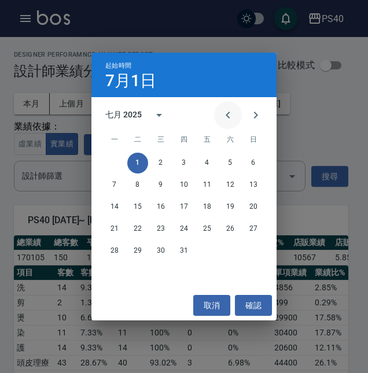
click at [229, 112] on icon "Previous month" at bounding box center [228, 115] width 4 height 7
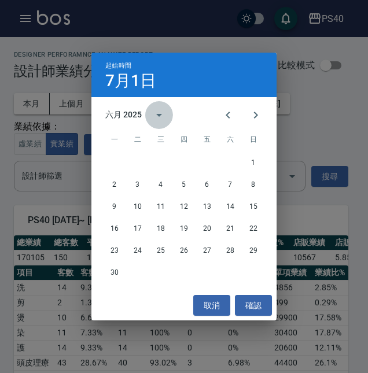
click at [146, 115] on button "calendar view is open, switch to year view" at bounding box center [159, 115] width 28 height 28
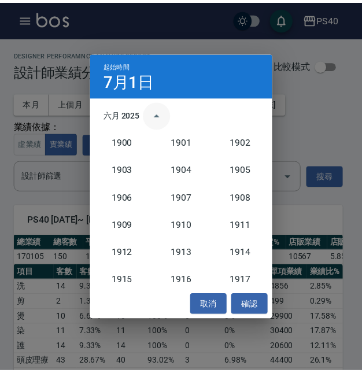
scroll to position [1072, 0]
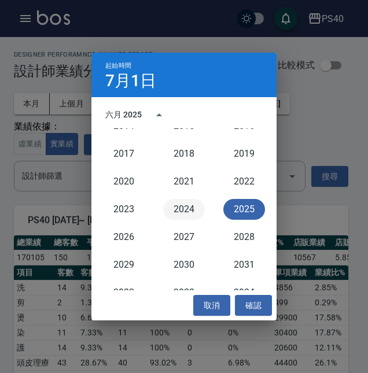
click at [185, 202] on button "2024" at bounding box center [184, 209] width 42 height 21
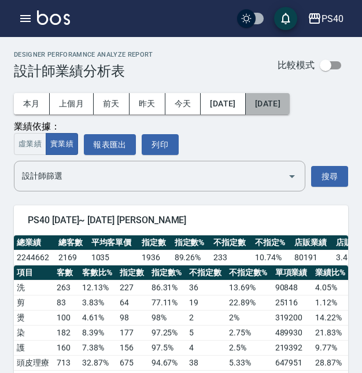
click at [290, 108] on button "2025/07/31" at bounding box center [268, 103] width 44 height 21
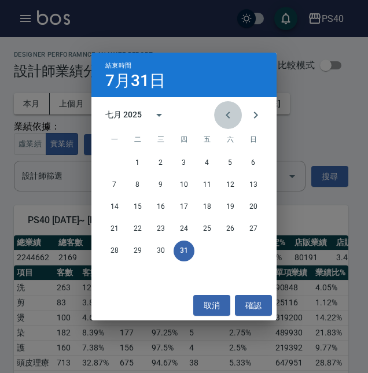
click at [234, 112] on icon "Previous month" at bounding box center [228, 115] width 14 height 14
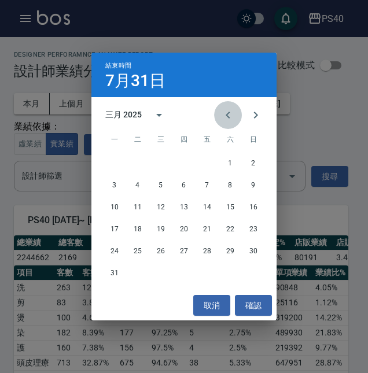
click at [234, 112] on icon "Previous month" at bounding box center [228, 115] width 14 height 14
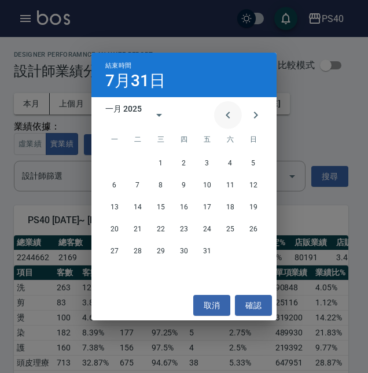
click at [234, 112] on icon "Previous month" at bounding box center [228, 115] width 14 height 14
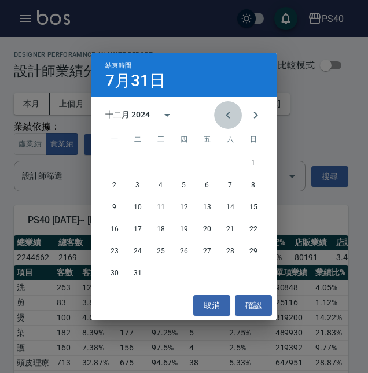
click at [234, 112] on icon "Previous month" at bounding box center [228, 115] width 14 height 14
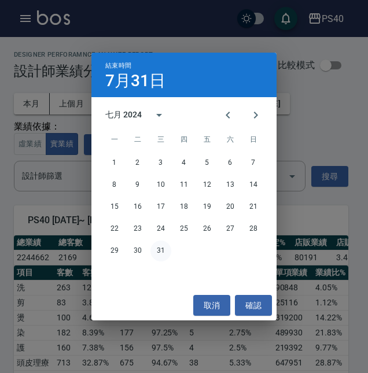
click at [166, 248] on button "31" at bounding box center [160, 251] width 21 height 21
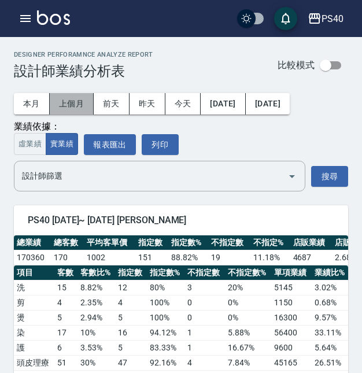
click at [74, 96] on button "上個月" at bounding box center [72, 103] width 44 height 21
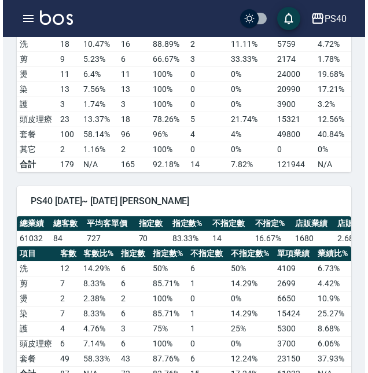
scroll to position [1376, 0]
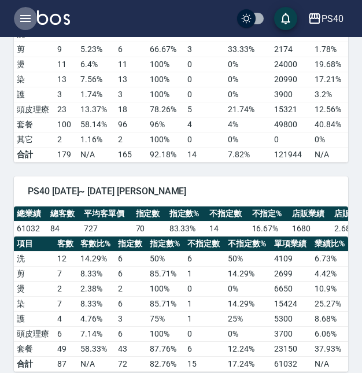
click at [19, 19] on icon "button" at bounding box center [26, 19] width 14 height 14
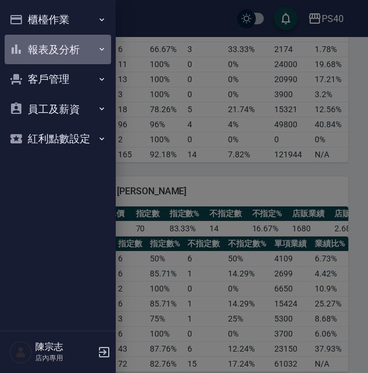
click at [47, 51] on button "報表及分析" at bounding box center [58, 50] width 106 height 30
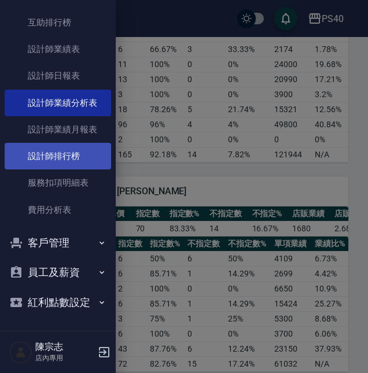
click at [86, 288] on button "紅利點數設定" at bounding box center [58, 303] width 106 height 30
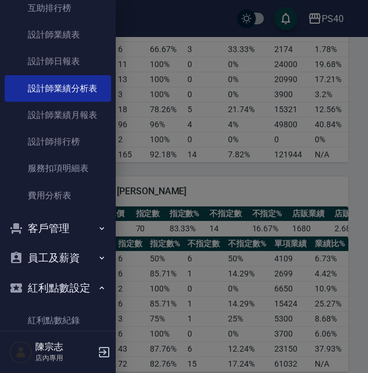
scroll to position [156, 0]
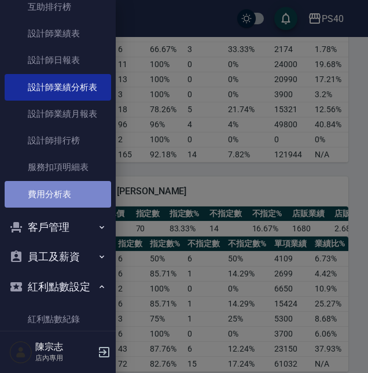
click at [77, 190] on link "費用分析表" at bounding box center [58, 194] width 106 height 27
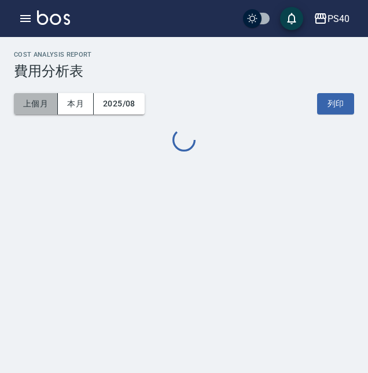
click at [36, 113] on button "上個月" at bounding box center [36, 103] width 44 height 21
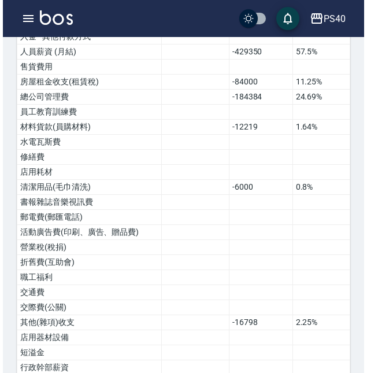
scroll to position [496, 0]
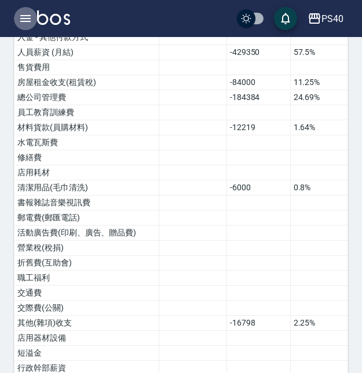
click at [33, 20] on button "button" at bounding box center [25, 18] width 23 height 23
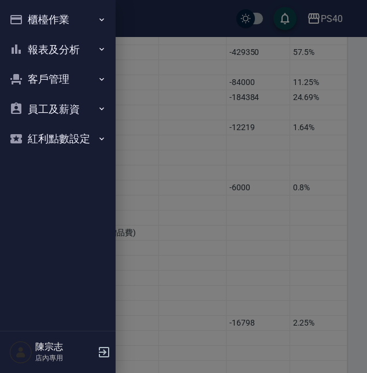
click at [59, 43] on button "報表及分析" at bounding box center [58, 50] width 106 height 30
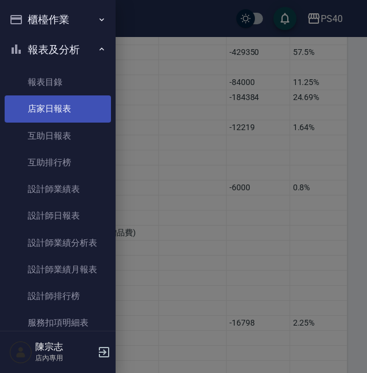
click at [57, 95] on link "店家日報表" at bounding box center [58, 108] width 106 height 27
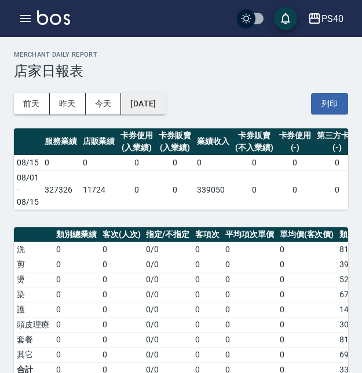
click at [139, 94] on button "[DATE]" at bounding box center [143, 103] width 44 height 21
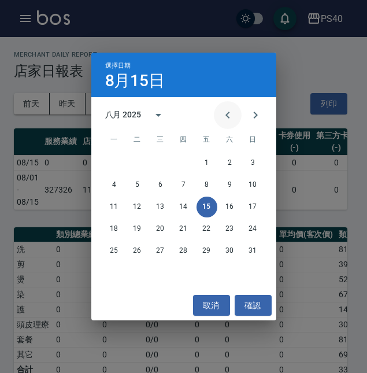
click at [227, 116] on icon "Previous month" at bounding box center [228, 115] width 4 height 7
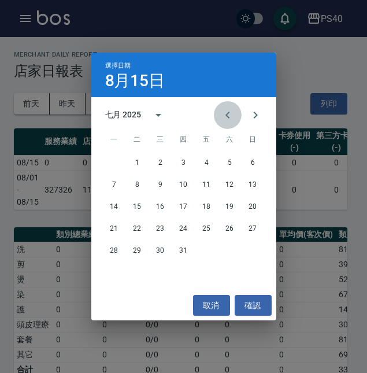
click at [227, 116] on icon "Previous month" at bounding box center [228, 115] width 4 height 7
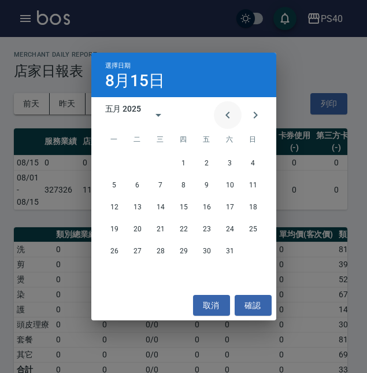
click at [227, 116] on icon "Previous month" at bounding box center [228, 115] width 4 height 7
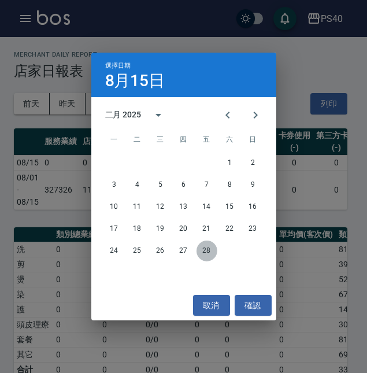
click at [206, 252] on button "28" at bounding box center [207, 251] width 21 height 21
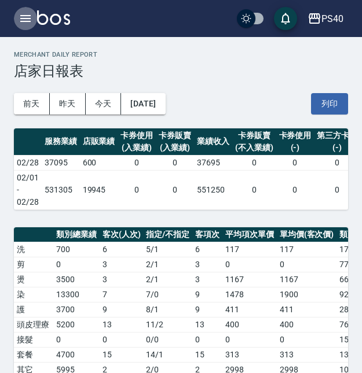
click at [25, 15] on icon "button" at bounding box center [25, 18] width 10 height 7
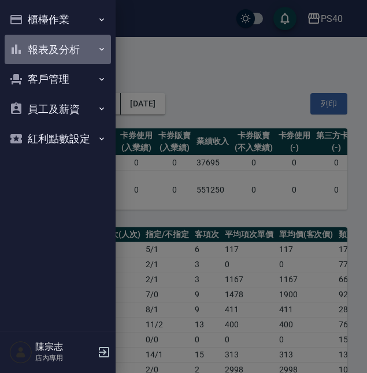
click at [71, 51] on button "報表及分析" at bounding box center [58, 50] width 106 height 30
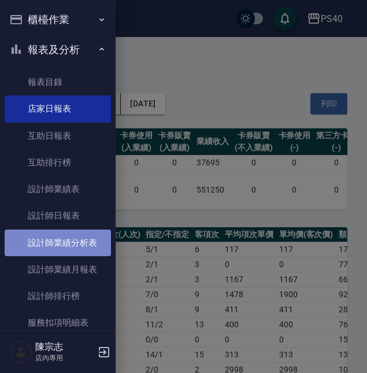
click at [71, 230] on link "設計師業績分析表" at bounding box center [58, 243] width 106 height 27
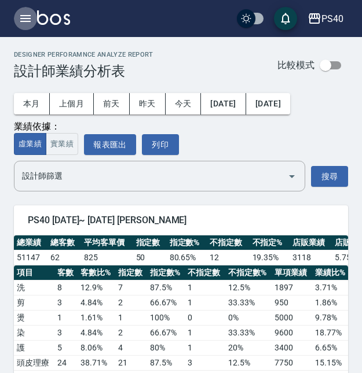
click at [27, 28] on button "button" at bounding box center [25, 18] width 23 height 23
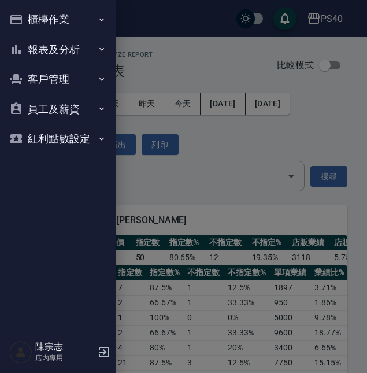
click at [57, 53] on button "報表及分析" at bounding box center [58, 50] width 106 height 30
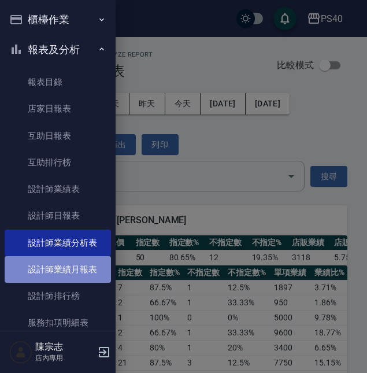
click at [63, 256] on link "設計師業績月報表" at bounding box center [58, 269] width 106 height 27
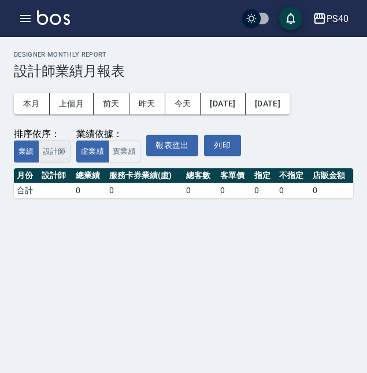
click at [49, 141] on button "設計師" at bounding box center [54, 152] width 32 height 23
click at [108, 141] on button "實業績" at bounding box center [124, 152] width 32 height 23
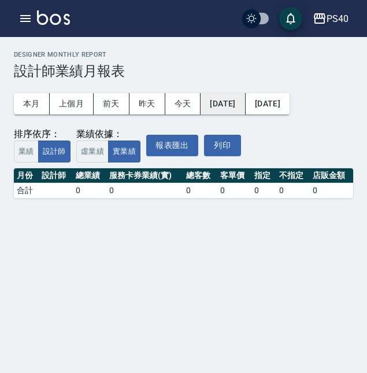
click at [207, 96] on button "[DATE]" at bounding box center [223, 103] width 45 height 21
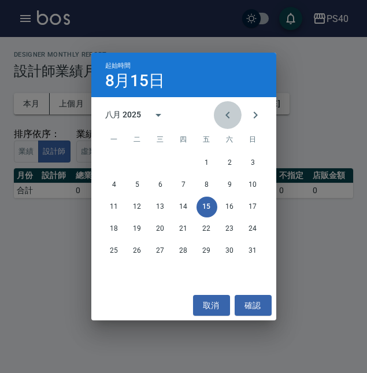
click at [223, 111] on icon "Previous month" at bounding box center [228, 115] width 14 height 14
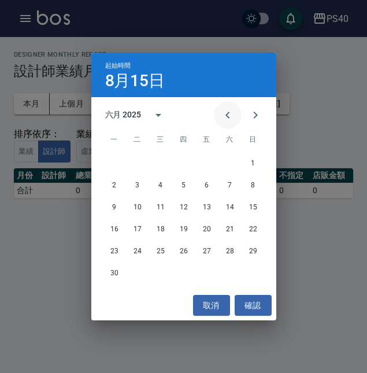
click at [223, 111] on icon "Previous month" at bounding box center [228, 115] width 14 height 14
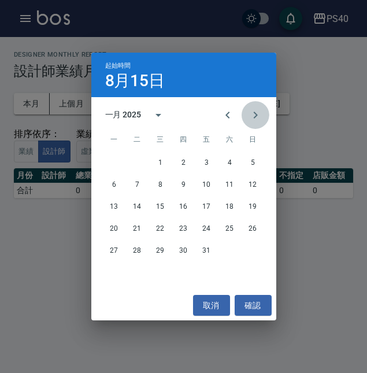
click at [246, 115] on button "Next month" at bounding box center [256, 115] width 28 height 28
click at [228, 165] on button "1" at bounding box center [230, 163] width 21 height 21
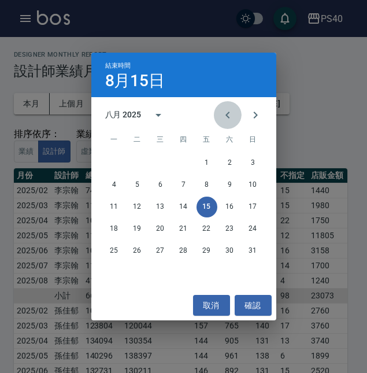
click at [228, 108] on icon "Previous month" at bounding box center [228, 115] width 14 height 14
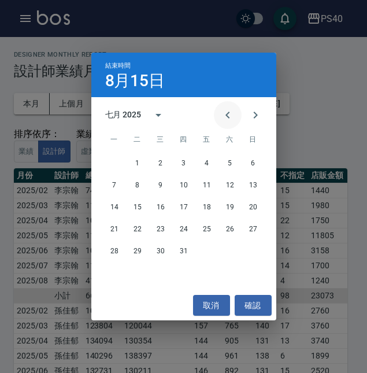
click at [228, 108] on icon "Previous month" at bounding box center [228, 115] width 14 height 14
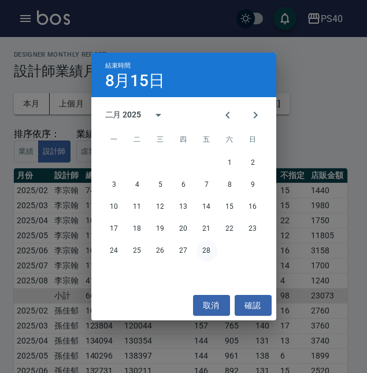
click at [212, 252] on button "28" at bounding box center [207, 251] width 21 height 21
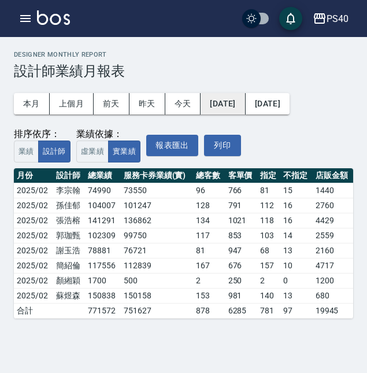
click at [207, 94] on button "2025/02/01" at bounding box center [223, 103] width 45 height 21
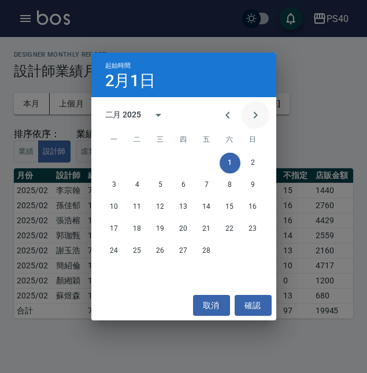
click at [258, 112] on icon "Next month" at bounding box center [256, 115] width 14 height 14
click at [230, 156] on button "1" at bounding box center [230, 163] width 21 height 21
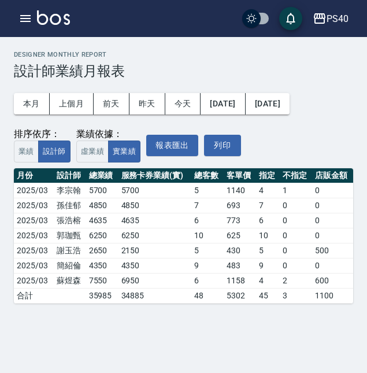
click at [252, 105] on div "本月 上個月 前天 昨天 今天 2025/03/01 2025/03/01 排序依序： 業績 設計師 業績依據： 虛業績 實業績 報表匯出 列印" at bounding box center [184, 120] width 340 height 83
click at [255, 97] on button "2025/03/01" at bounding box center [268, 103] width 44 height 21
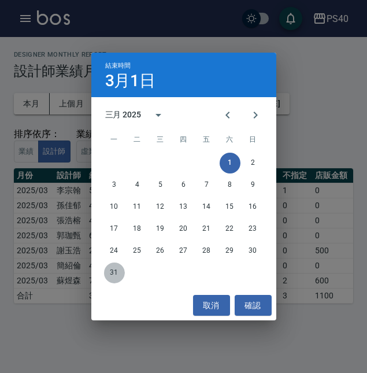
click at [111, 270] on button "31" at bounding box center [114, 273] width 21 height 21
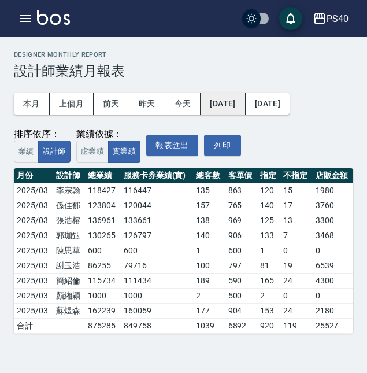
click at [211, 97] on button "2025/03/01" at bounding box center [223, 103] width 45 height 21
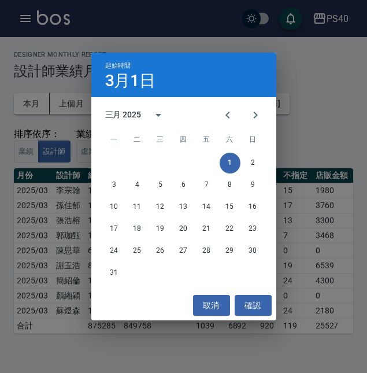
click at [211, 97] on div "三月 2025 一 二 三 四 五 六 日 1 2 3 4 5 6 7 8 9 10 11 12 13 14 15 16 17 18 19 20 21 22 …" at bounding box center [183, 193] width 185 height 193
click at [257, 113] on icon "Next month" at bounding box center [255, 115] width 4 height 7
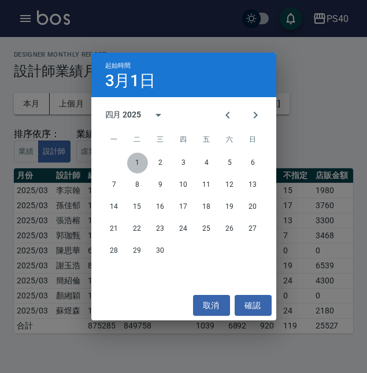
click at [145, 163] on button "1" at bounding box center [137, 163] width 21 height 21
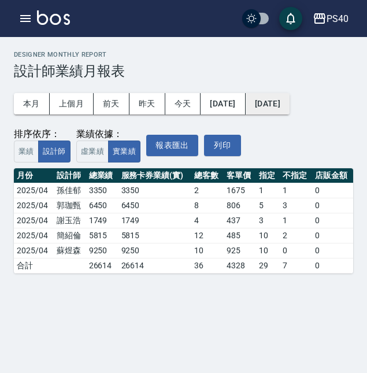
click at [265, 99] on button "2025/04/01" at bounding box center [268, 103] width 44 height 21
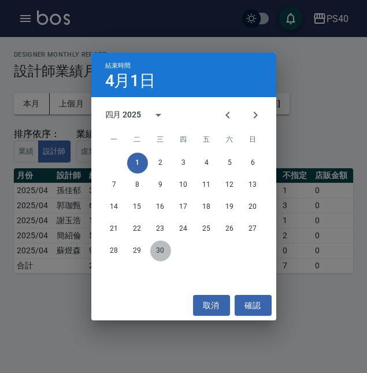
click at [167, 255] on button "30" at bounding box center [160, 251] width 21 height 21
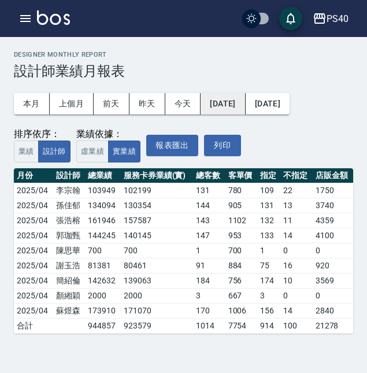
click at [203, 95] on button "2025/04/01" at bounding box center [223, 103] width 45 height 21
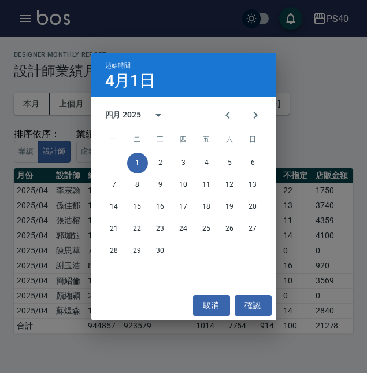
click at [272, 115] on div "四月 2025" at bounding box center [183, 114] width 185 height 17
click at [260, 115] on icon "Next month" at bounding box center [256, 115] width 14 height 14
click at [181, 153] on button "1" at bounding box center [184, 163] width 21 height 21
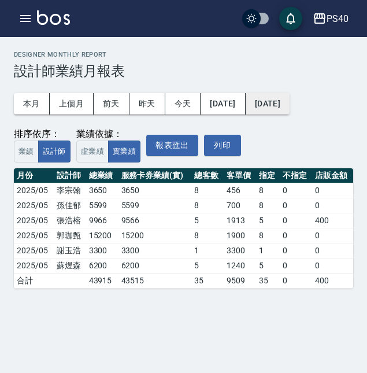
click at [259, 98] on button "2025/05/01" at bounding box center [268, 103] width 44 height 21
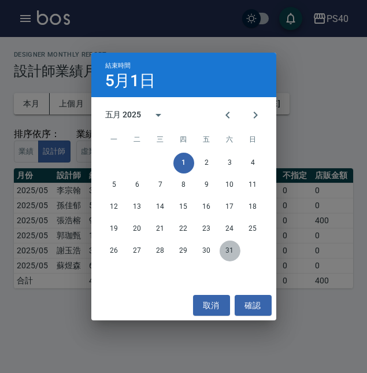
click at [227, 255] on button "31" at bounding box center [230, 251] width 21 height 21
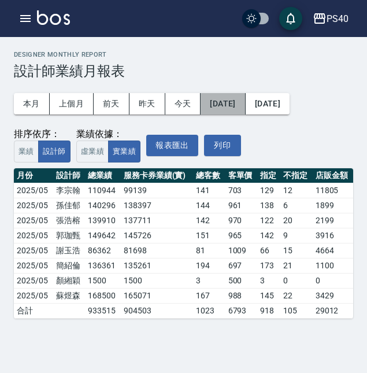
click at [205, 97] on button "2025/05/01" at bounding box center [223, 103] width 45 height 21
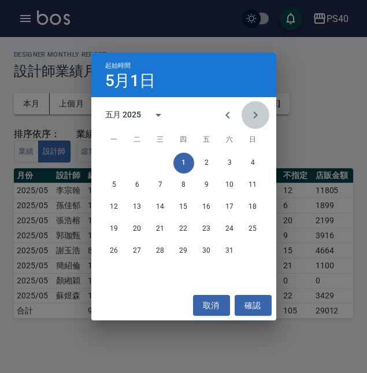
click at [257, 108] on icon "Next month" at bounding box center [256, 115] width 14 height 14
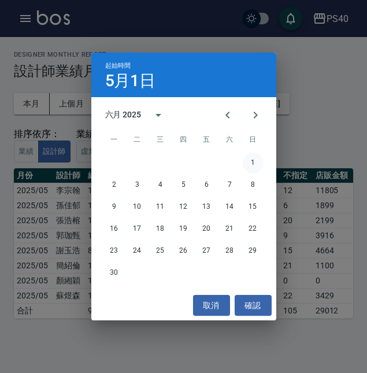
click at [260, 164] on button "1" at bounding box center [253, 163] width 21 height 21
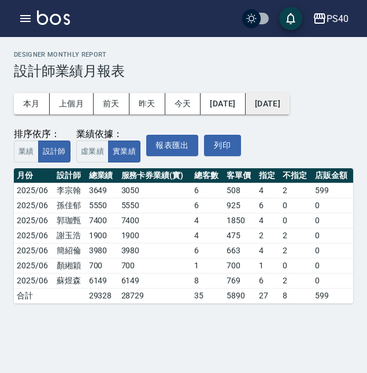
click at [256, 101] on button "2025/06/01" at bounding box center [268, 103] width 44 height 21
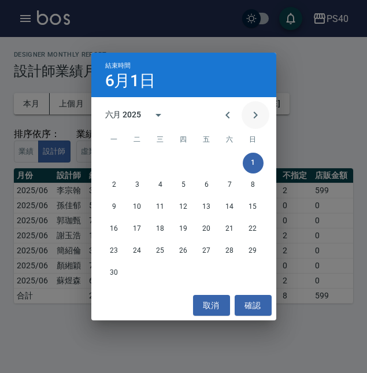
click at [258, 108] on icon "Next month" at bounding box center [256, 115] width 14 height 14
click at [226, 111] on icon "Previous month" at bounding box center [228, 115] width 14 height 14
click at [116, 270] on button "30" at bounding box center [114, 273] width 21 height 21
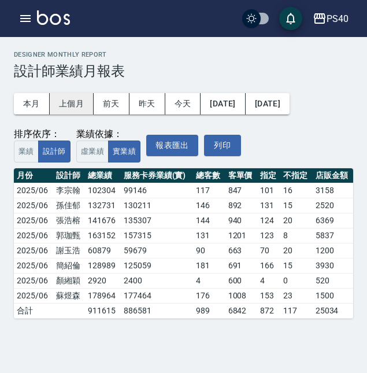
click at [65, 94] on button "上個月" at bounding box center [72, 103] width 44 height 21
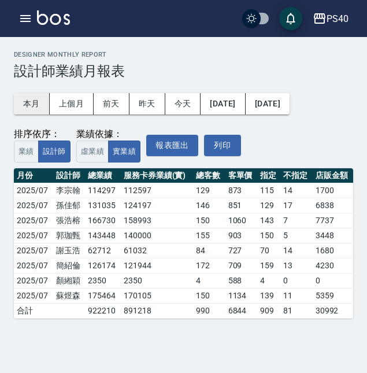
click at [31, 100] on button "本月" at bounding box center [32, 103] width 36 height 21
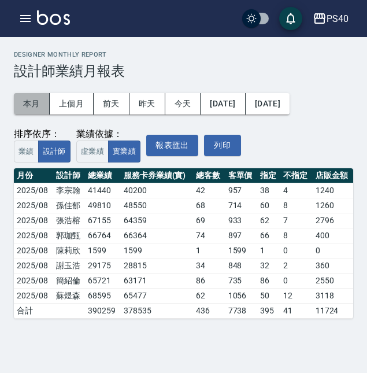
click at [32, 95] on button "本月" at bounding box center [32, 103] width 36 height 21
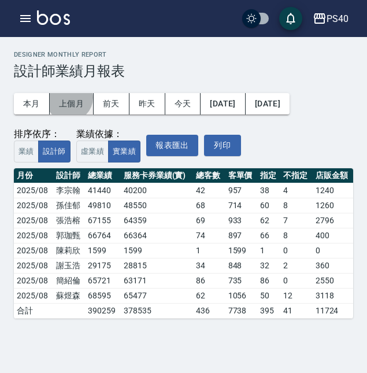
click at [64, 93] on button "上個月" at bounding box center [72, 103] width 44 height 21
